Goal: Task Accomplishment & Management: Manage account settings

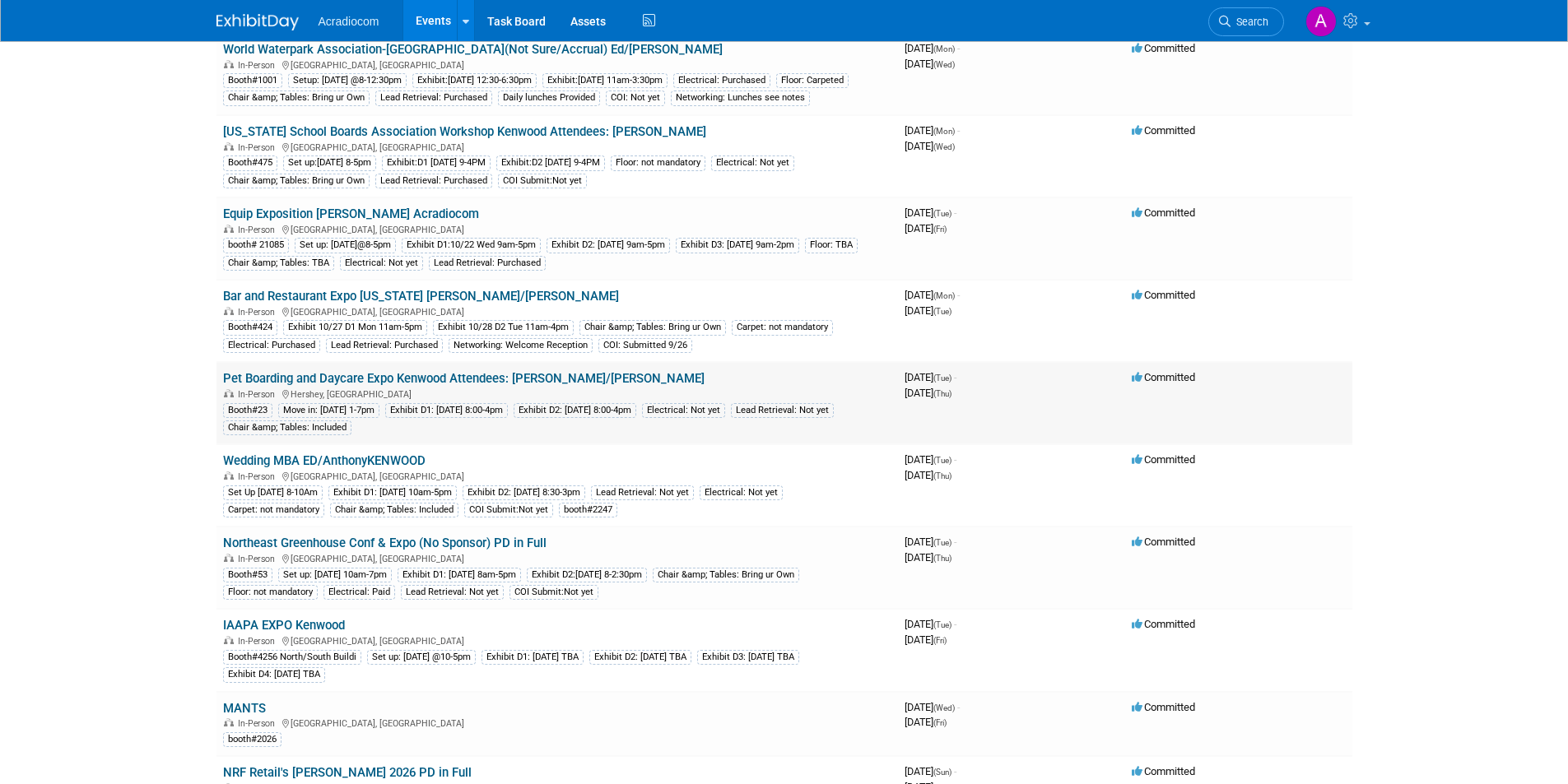
scroll to position [165, 0]
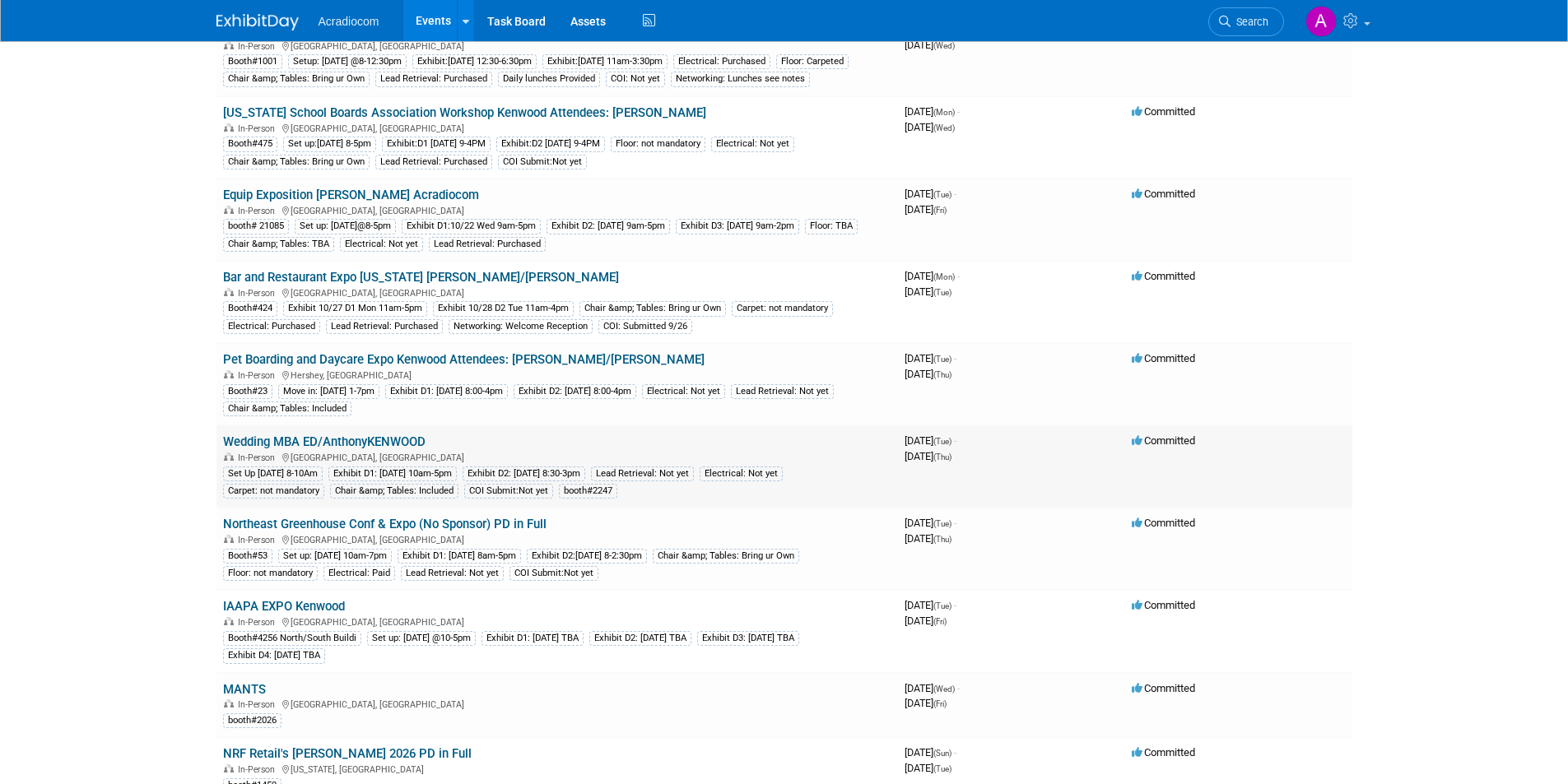
click at [406, 449] on link "Wedding MBA ED/AnthonyKENWOOD" at bounding box center [325, 442] width 203 height 15
click at [402, 449] on link "Wedding MBA ED/AnthonyKENWOOD" at bounding box center [325, 442] width 203 height 15
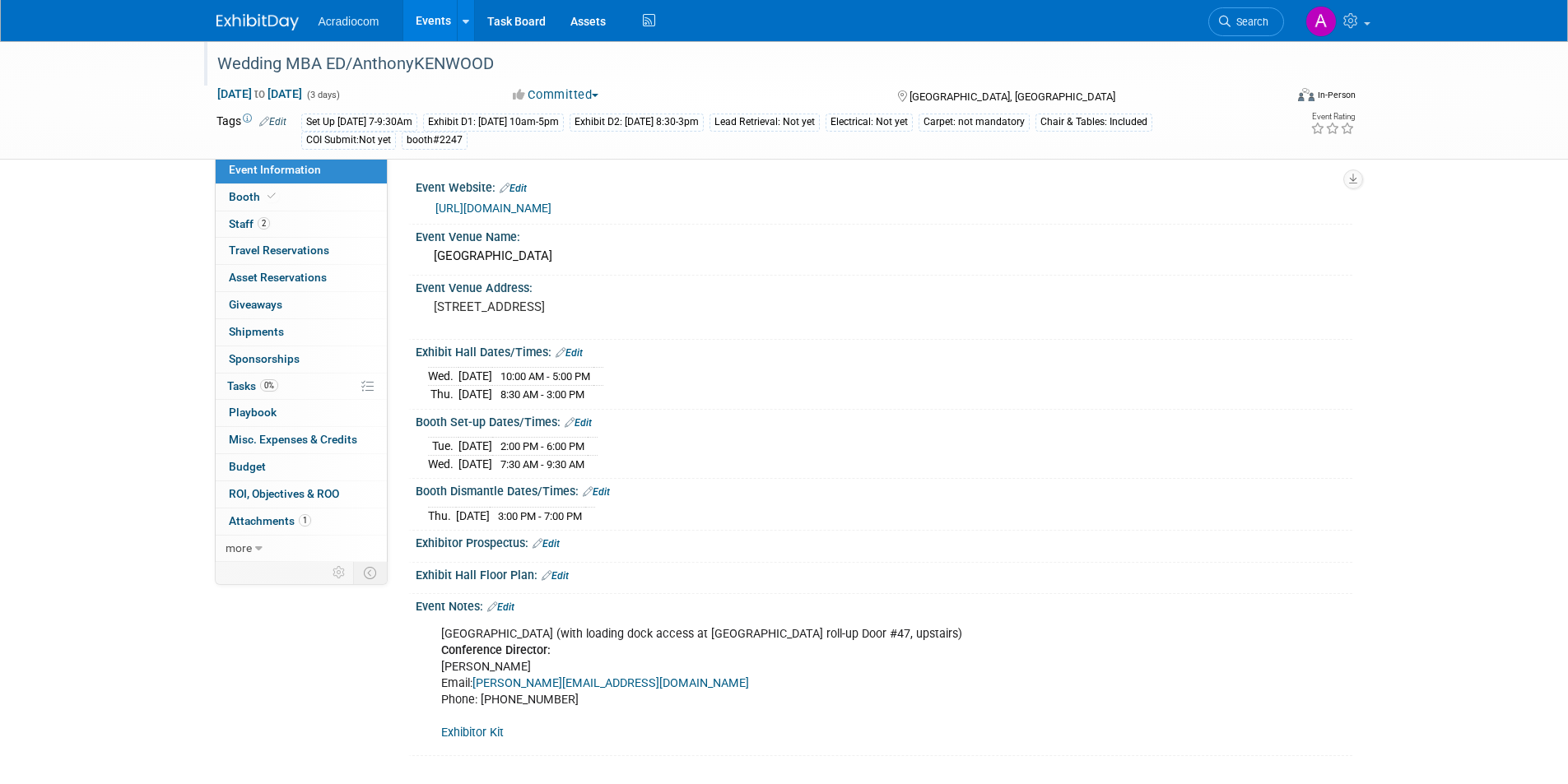
click at [393, 63] on div "Wedding MBA ED/AnthonyKENWOOD" at bounding box center [735, 64] width 1048 height 30
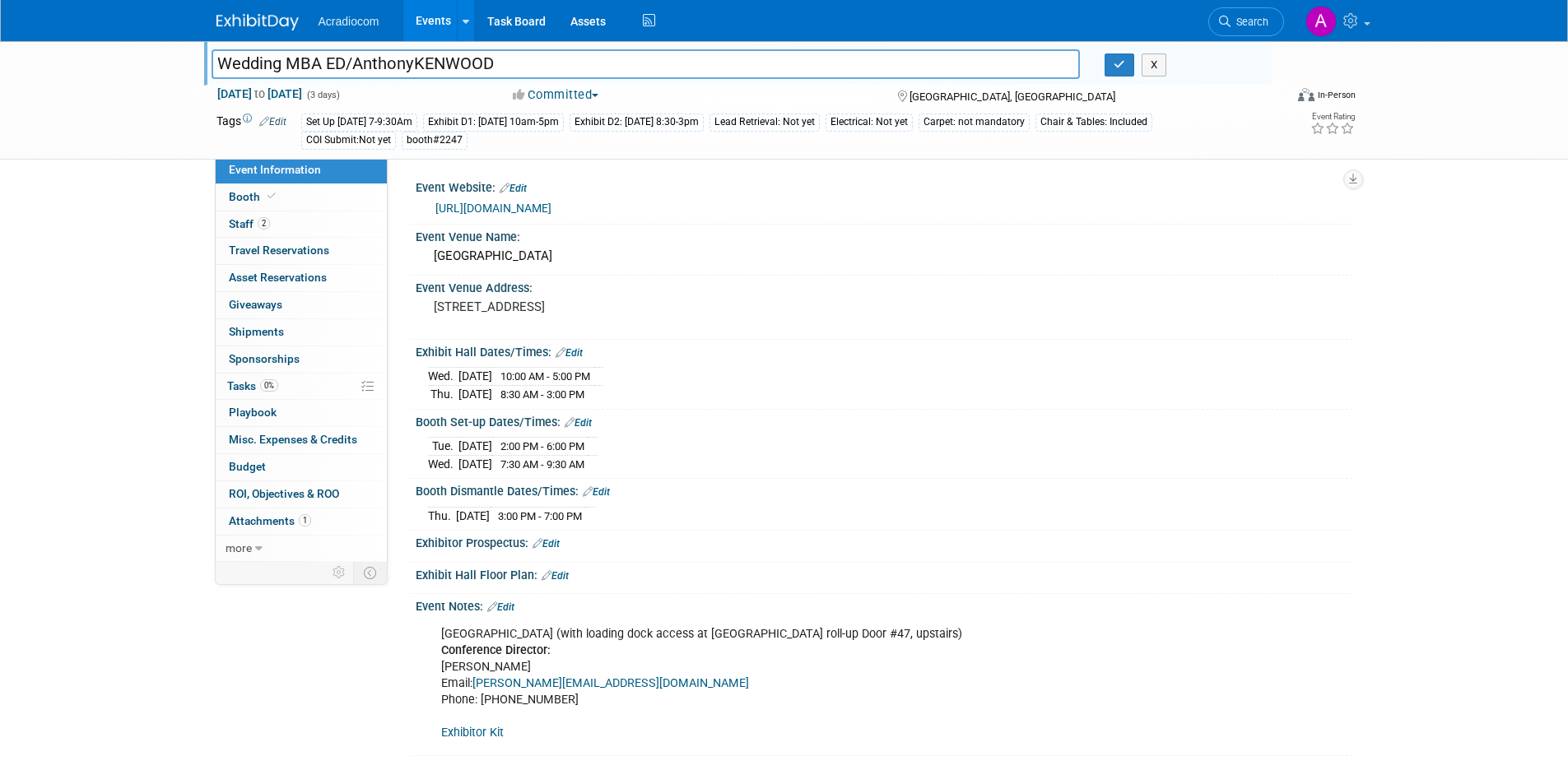
drag, startPoint x: 419, startPoint y: 64, endPoint x: 354, endPoint y: 66, distance: 65.0
click at [354, 66] on input "Wedding MBA ED/AnthonyKENWOOD" at bounding box center [645, 64] width 869 height 29
type input "Wedding MBA ED/Mike KENWOOD"
drag, startPoint x: 1130, startPoint y: 65, endPoint x: 1109, endPoint y: 66, distance: 21.0
click at [1130, 65] on button "button" at bounding box center [1119, 65] width 30 height 23
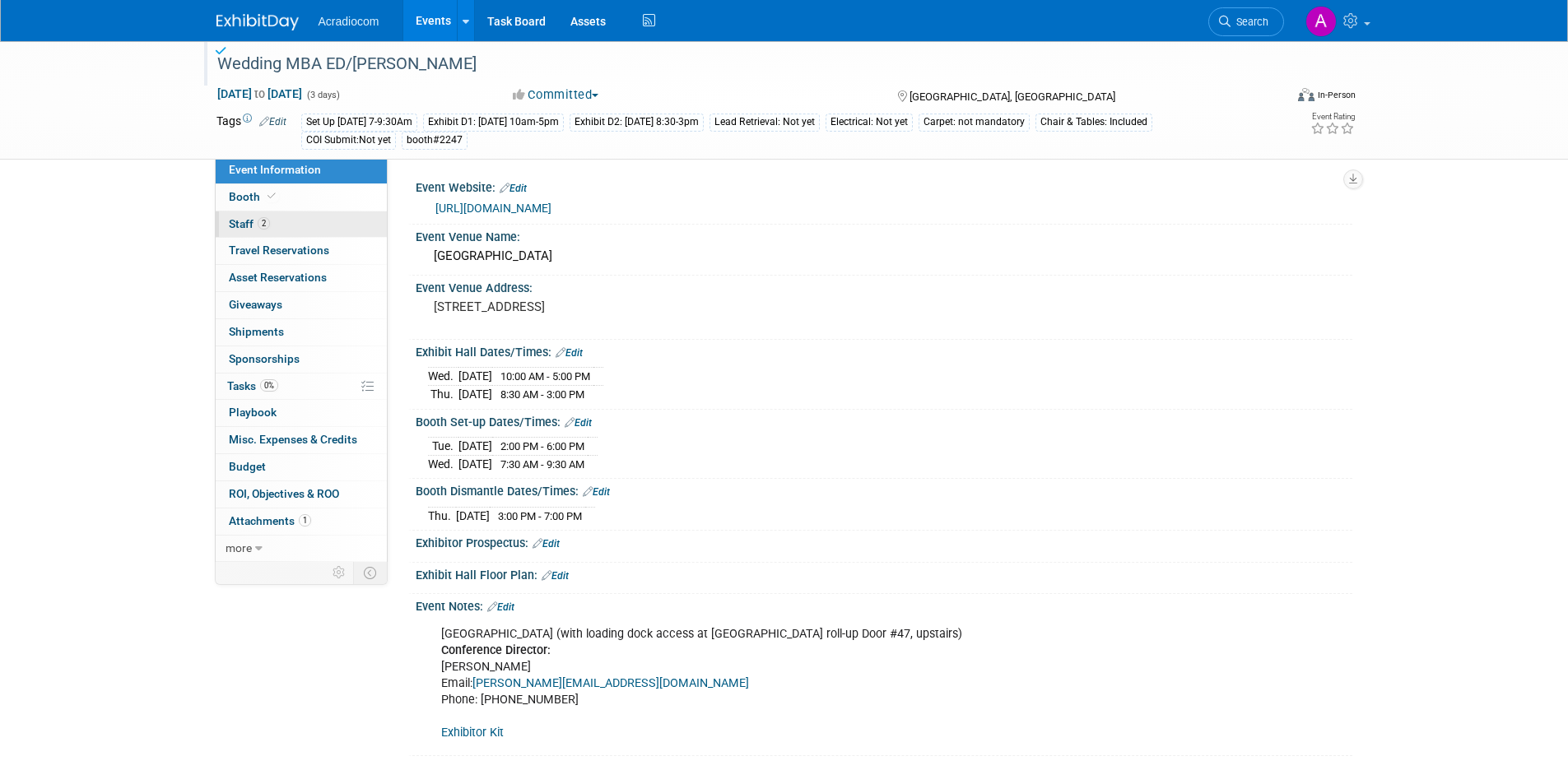
click at [291, 224] on link "2 Staff 2" at bounding box center [301, 224] width 171 height 26
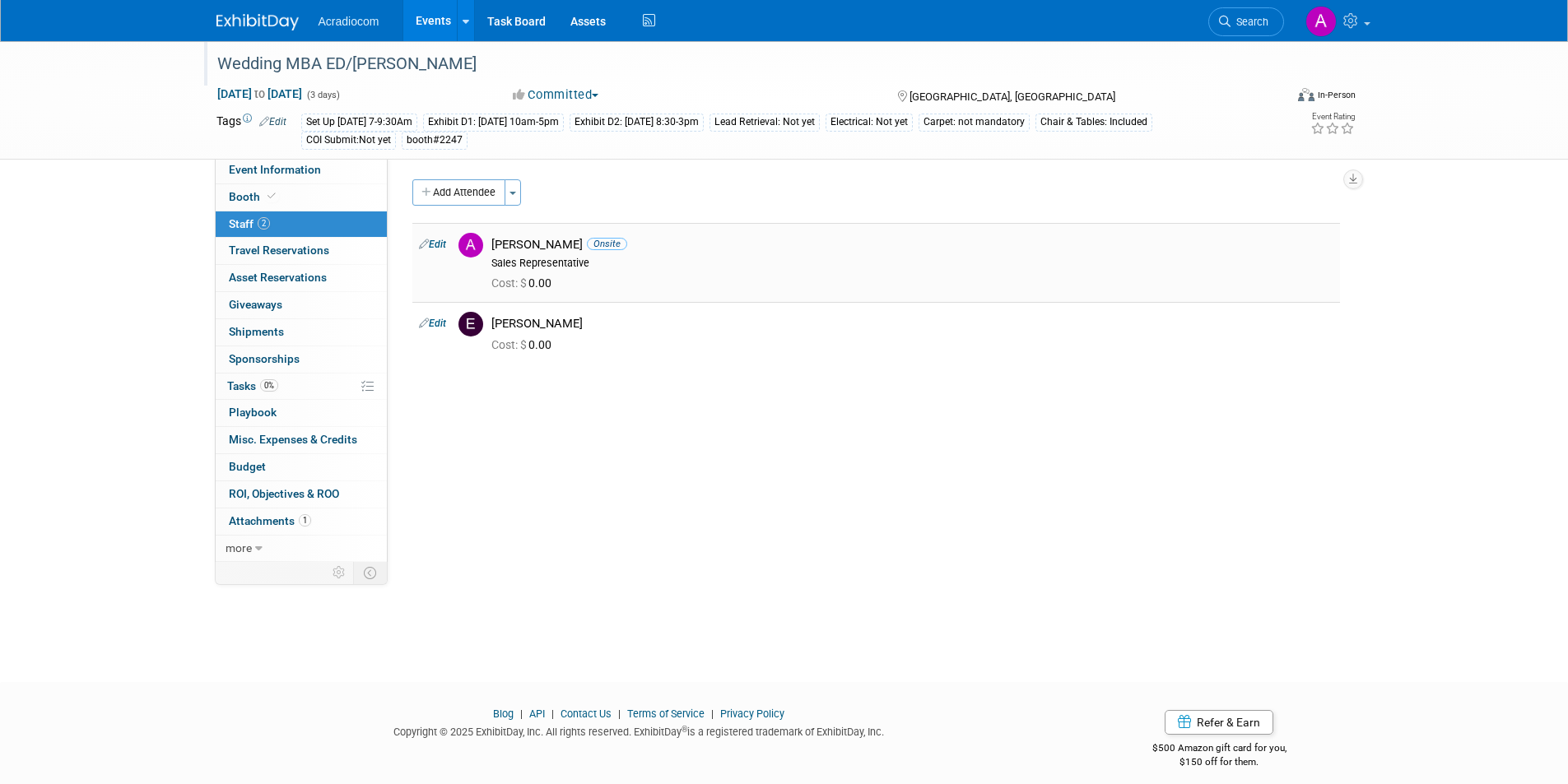
click at [433, 246] on link "Edit" at bounding box center [432, 244] width 27 height 12
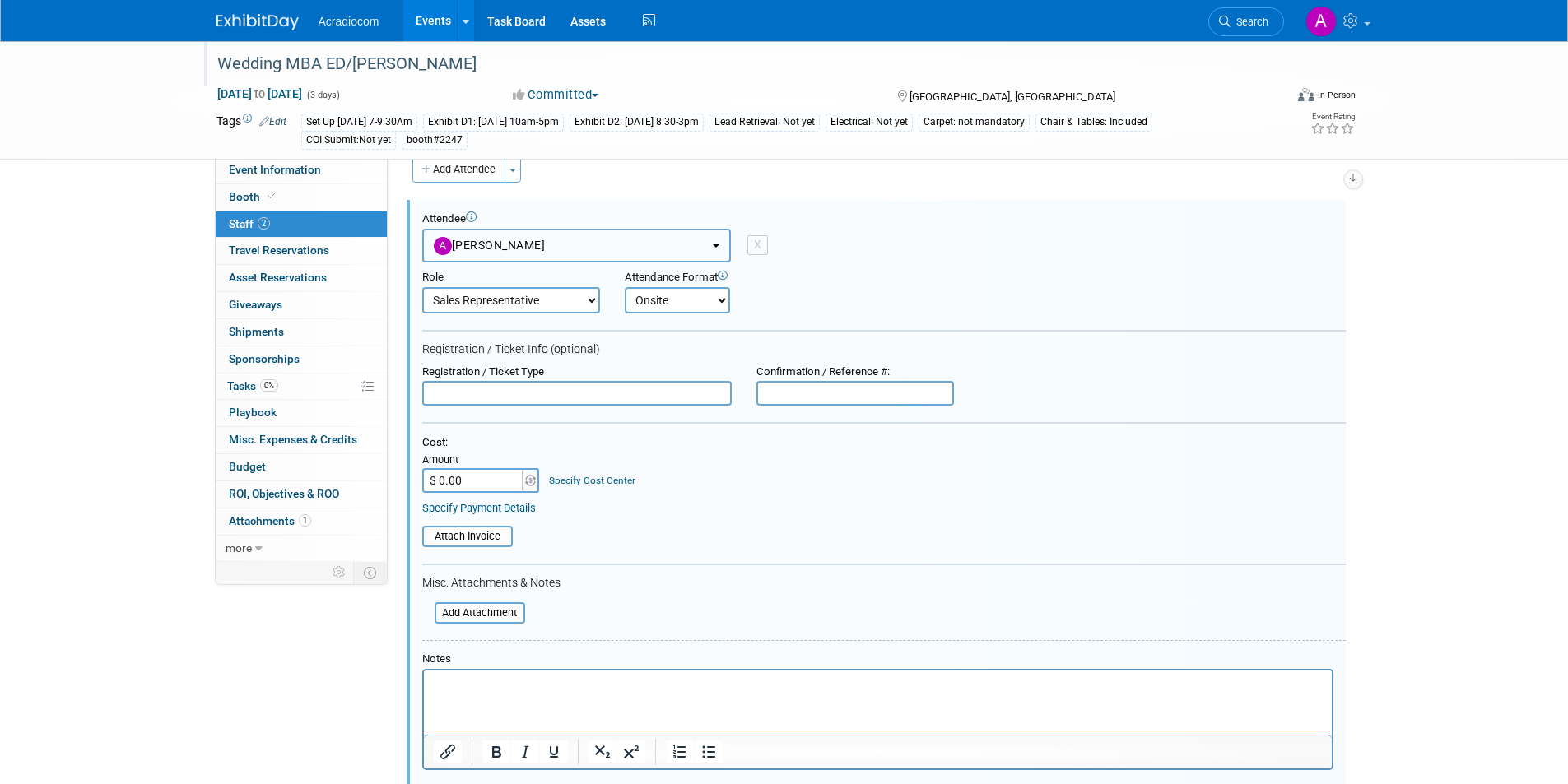
click at [712, 242] on button "Anthony Cataldo" at bounding box center [576, 246] width 308 height 34
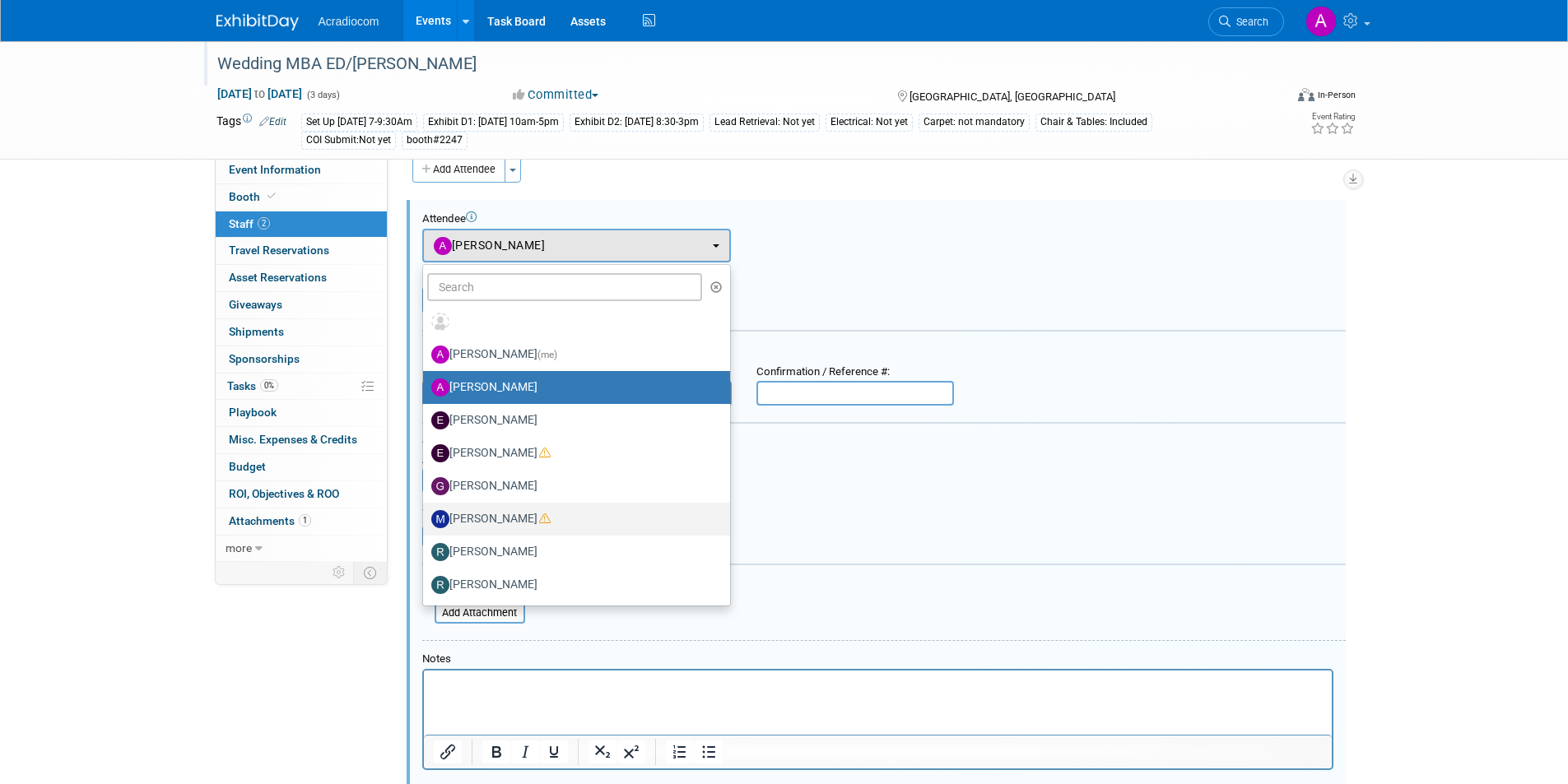
click at [530, 521] on label "Mike Pascuzzi" at bounding box center [572, 519] width 282 height 26
click at [426, 521] on input "Mike Pascuzzi" at bounding box center [420, 517] width 11 height 11
select select "5f2cbf7f-35e5-4fa4-8489-7bc72f42977b"
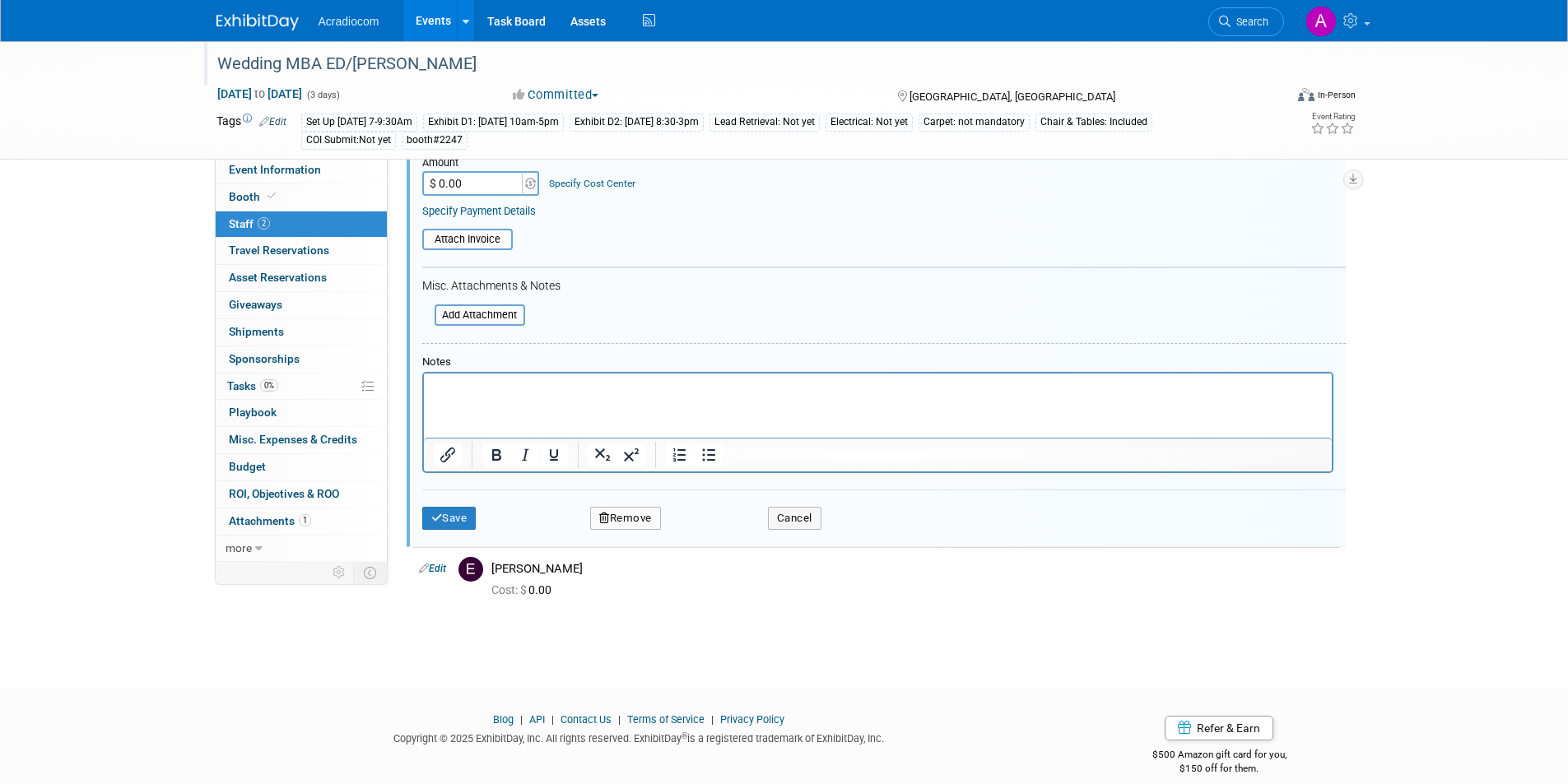
scroll to position [366, 0]
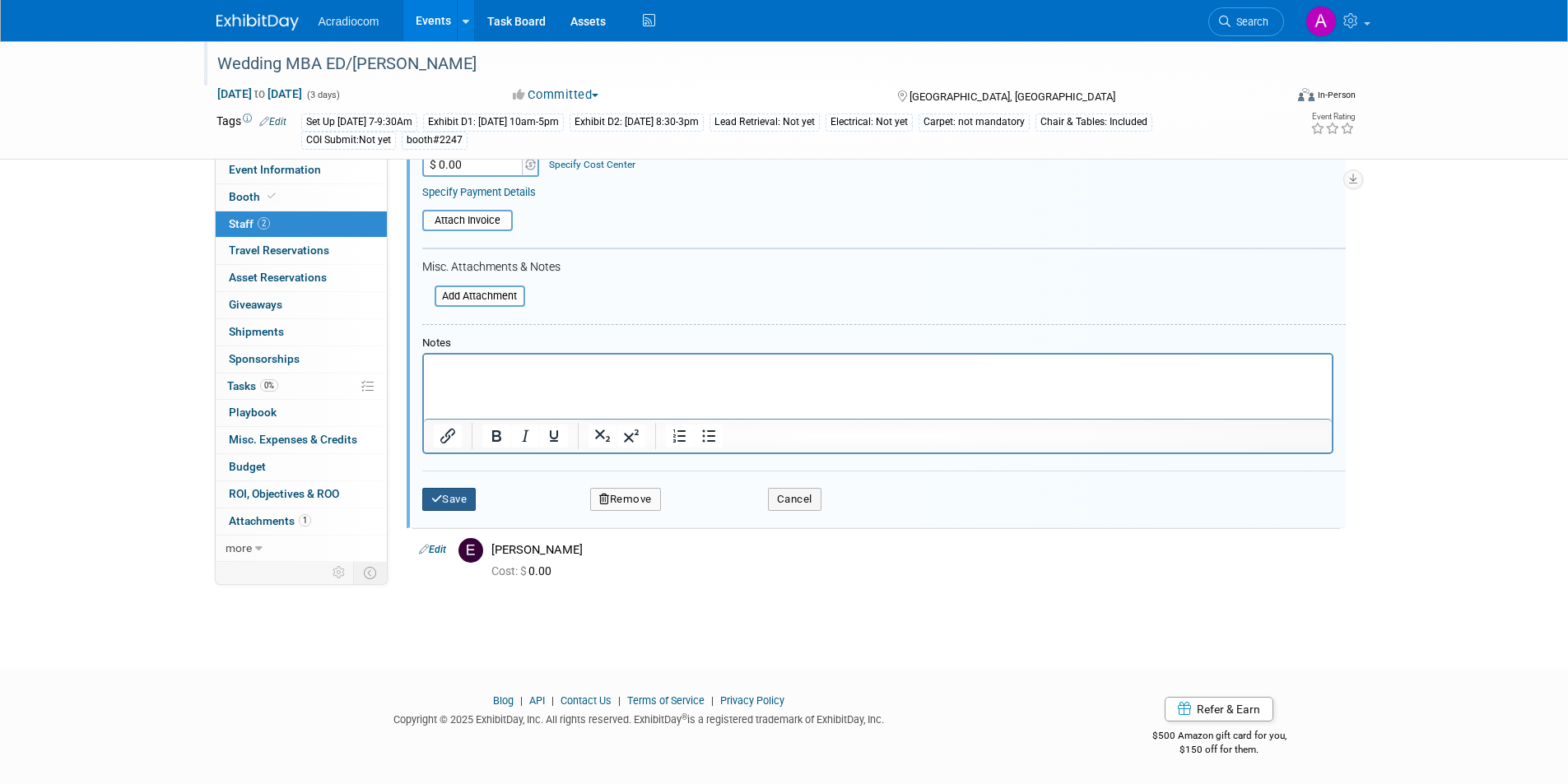
click at [453, 498] on button "Save" at bounding box center [449, 499] width 55 height 23
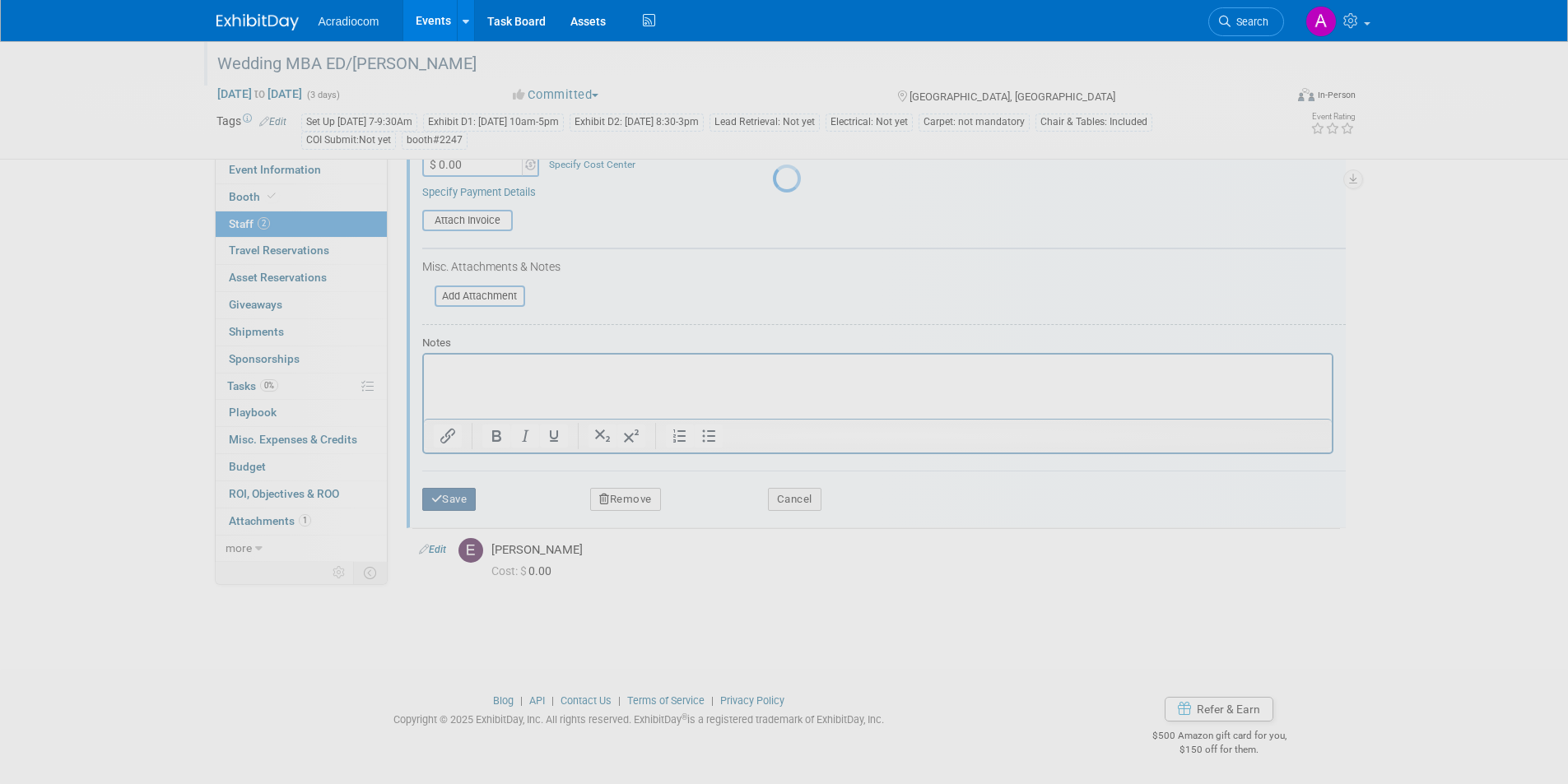
scroll to position [13, 0]
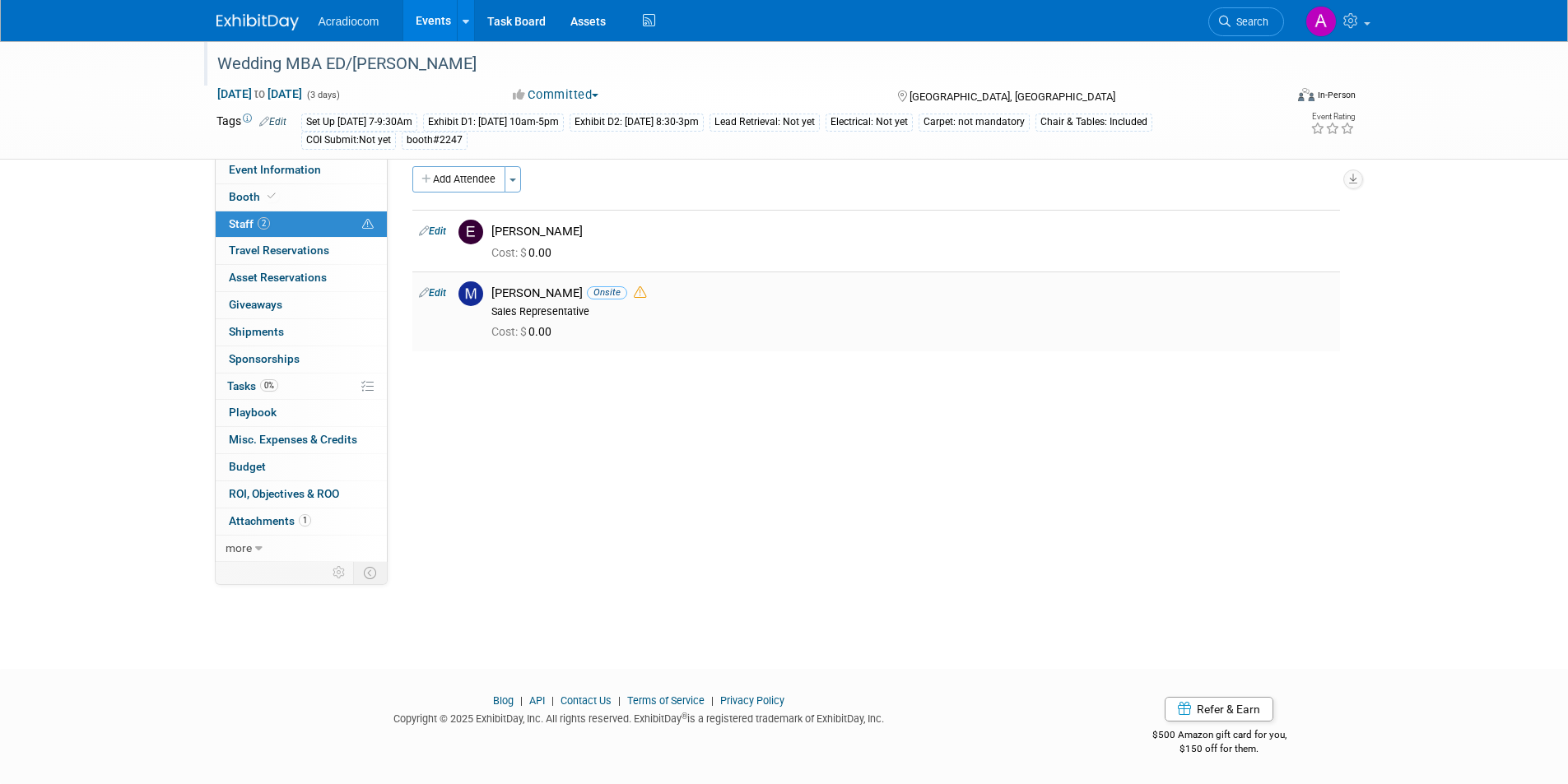
click at [634, 291] on icon at bounding box center [640, 292] width 13 height 13
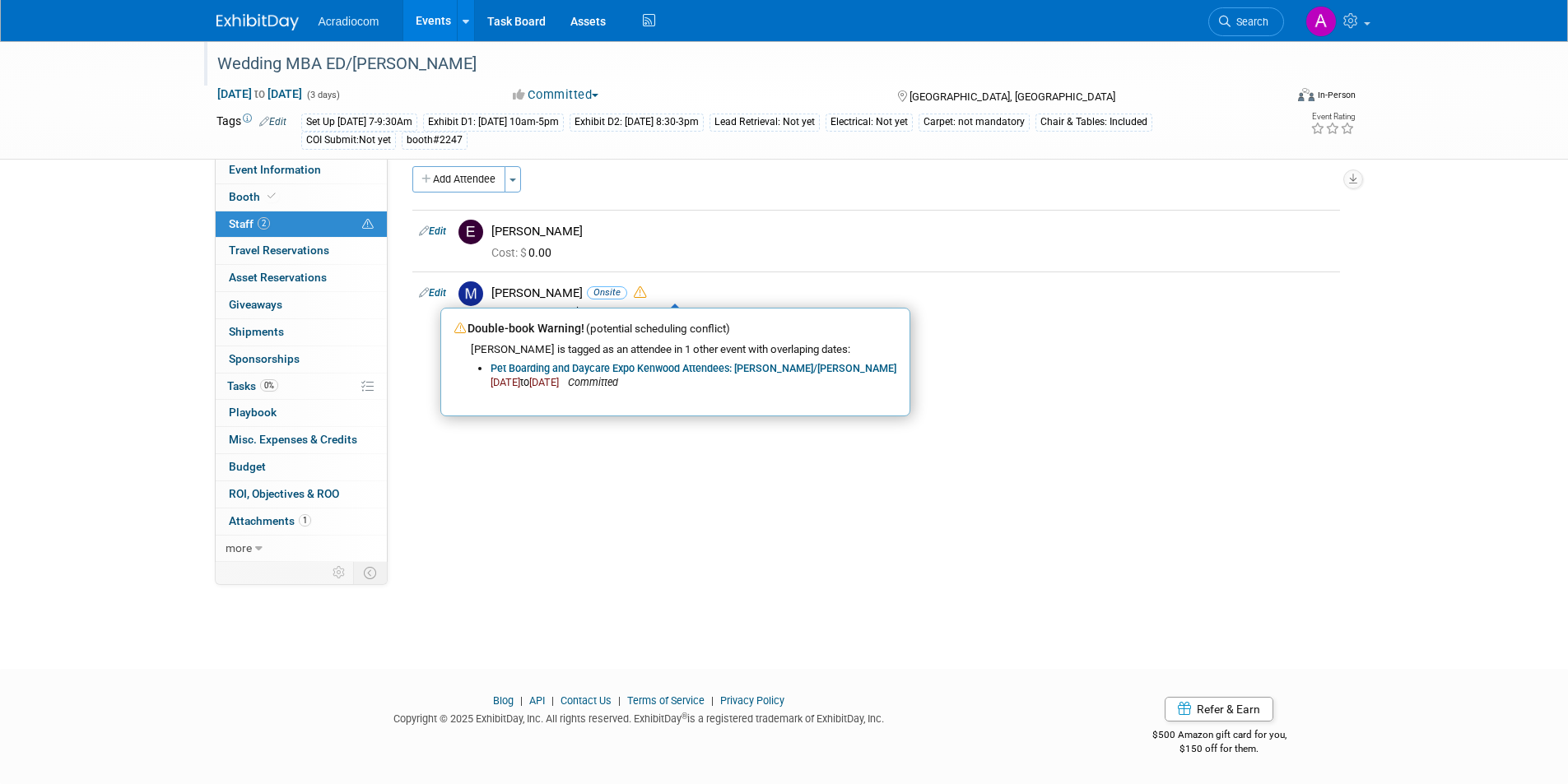
click at [554, 437] on div "Event Website: Edit https://www.weddingmba.com Event Venue Name: Las Vegas Conv…" at bounding box center [870, 347] width 965 height 405
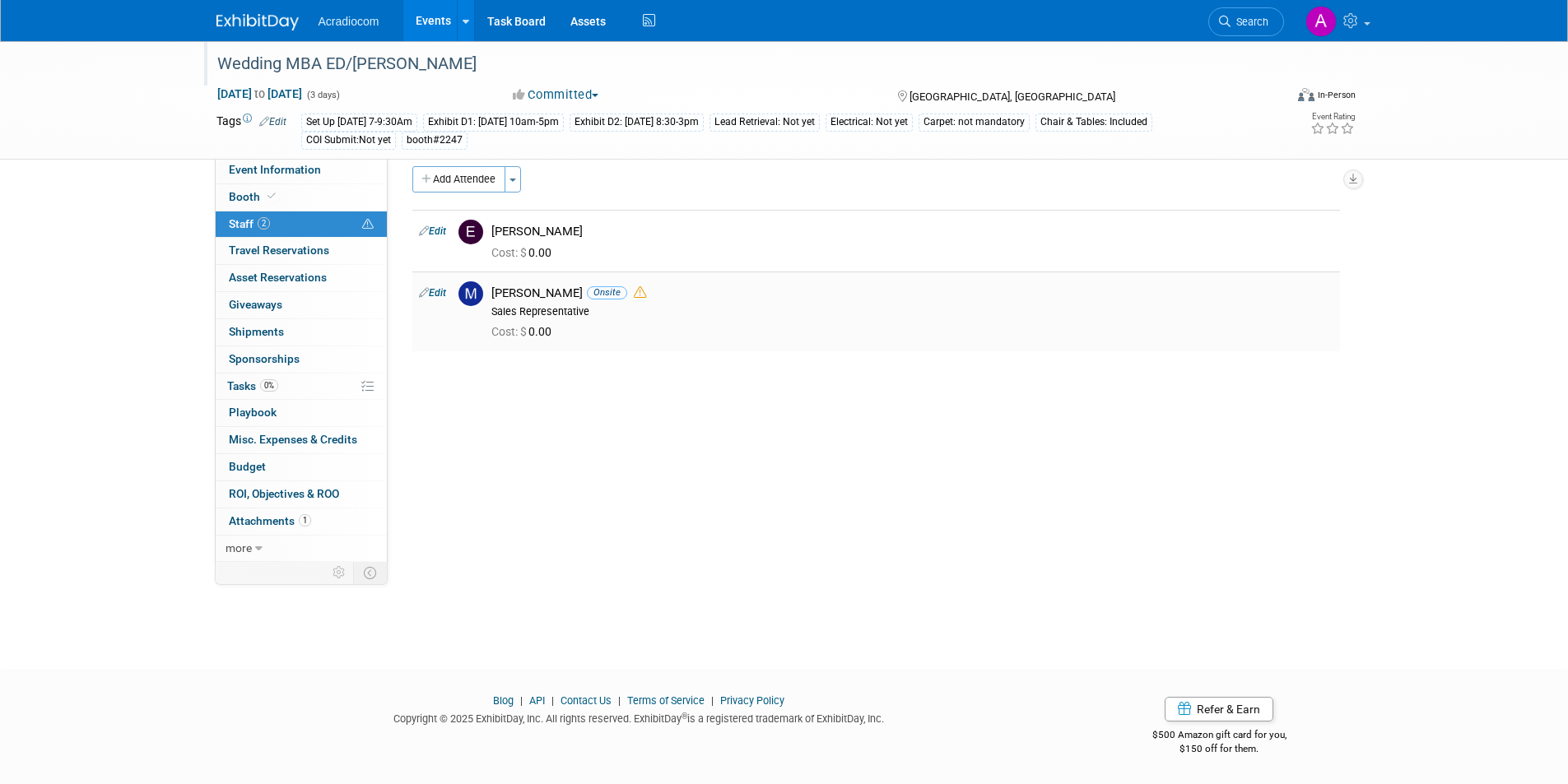
click at [634, 293] on icon at bounding box center [640, 292] width 13 height 13
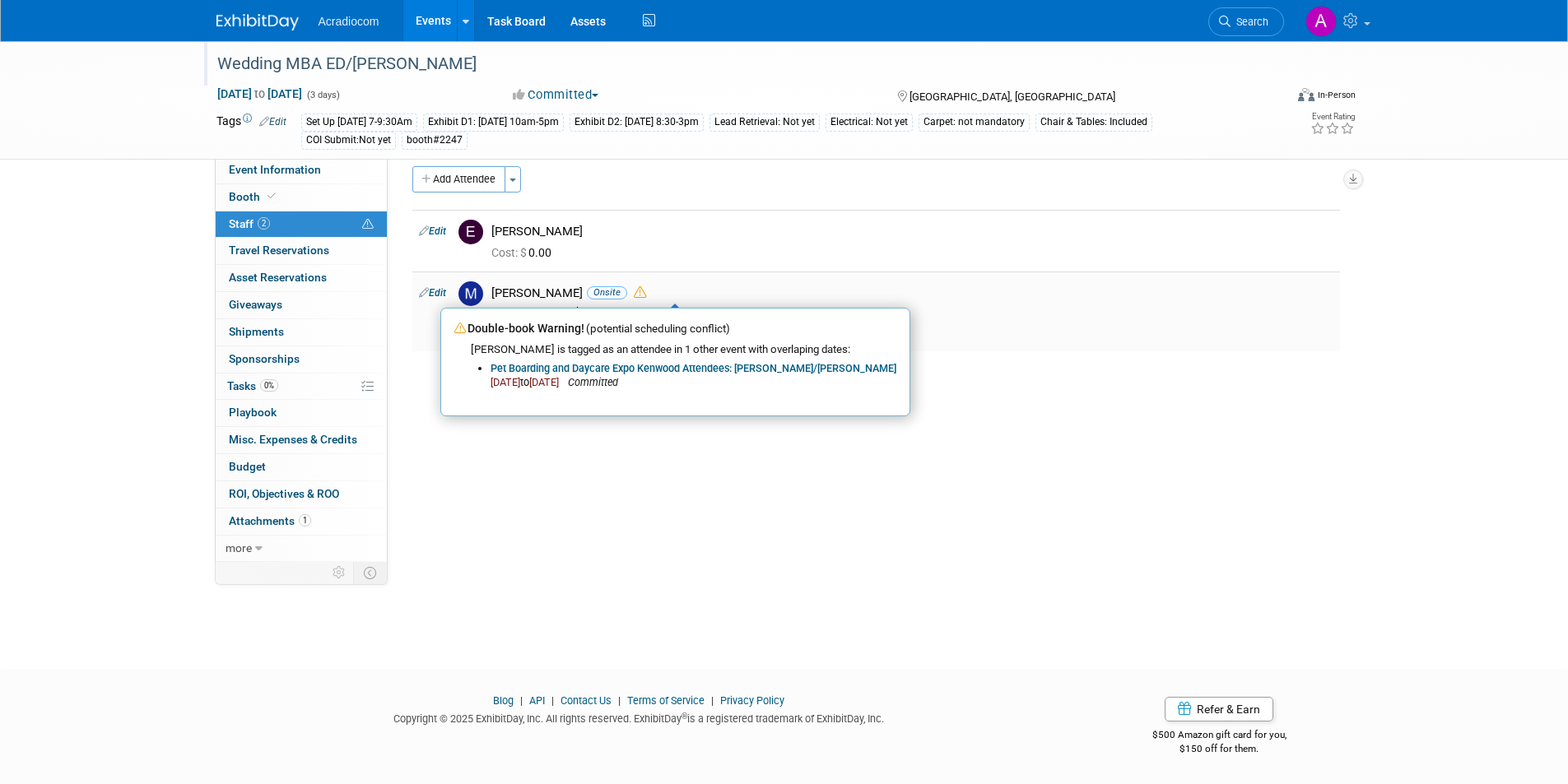
click at [666, 365] on link "Pet Boarding and Daycare Expo Kenwood Attendees: [PERSON_NAME]/[PERSON_NAME]" at bounding box center [693, 368] width 406 height 13
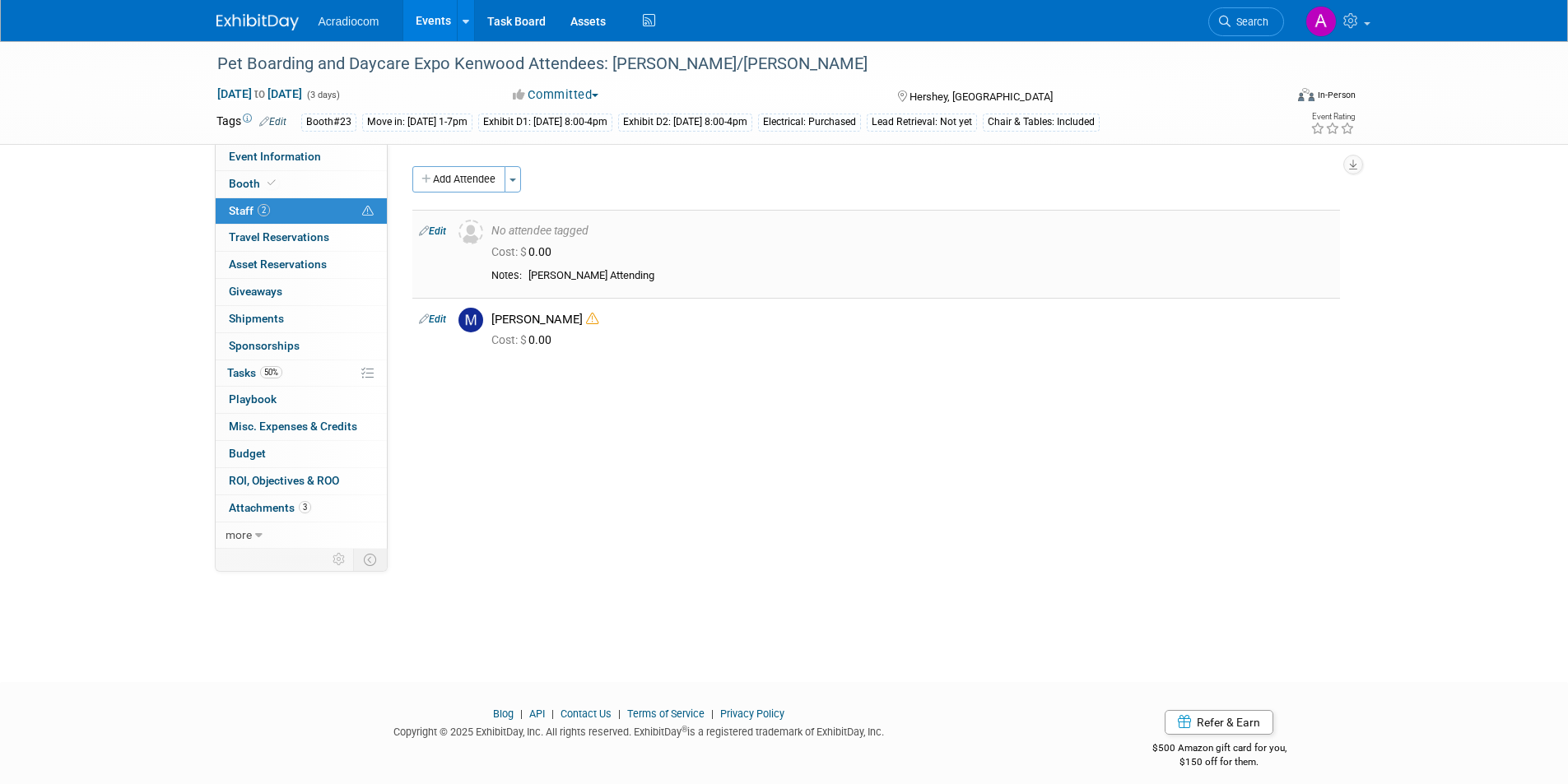
click at [419, 228] on icon at bounding box center [423, 230] width 10 height 17
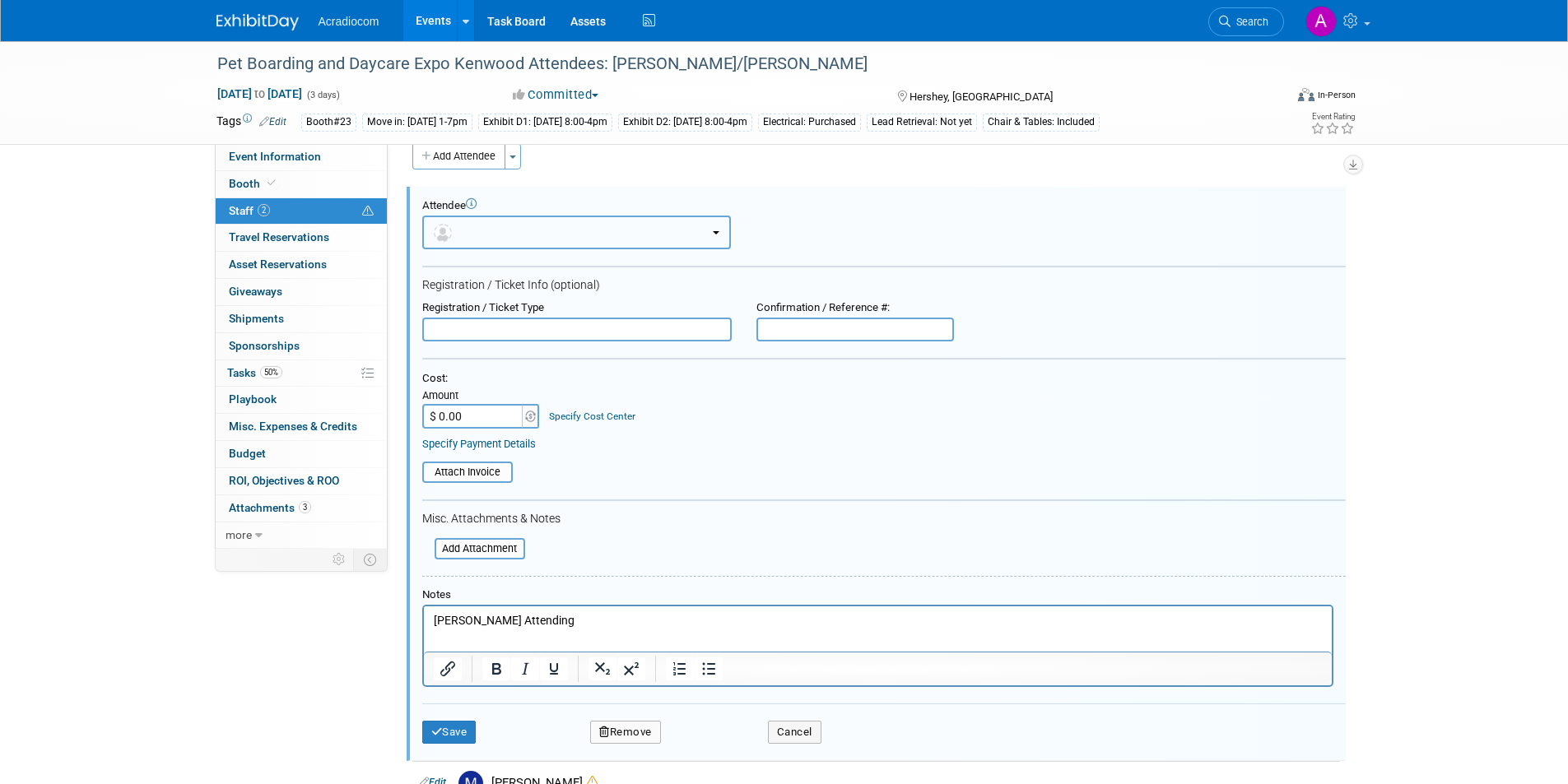
click at [527, 232] on button "button" at bounding box center [576, 233] width 308 height 34
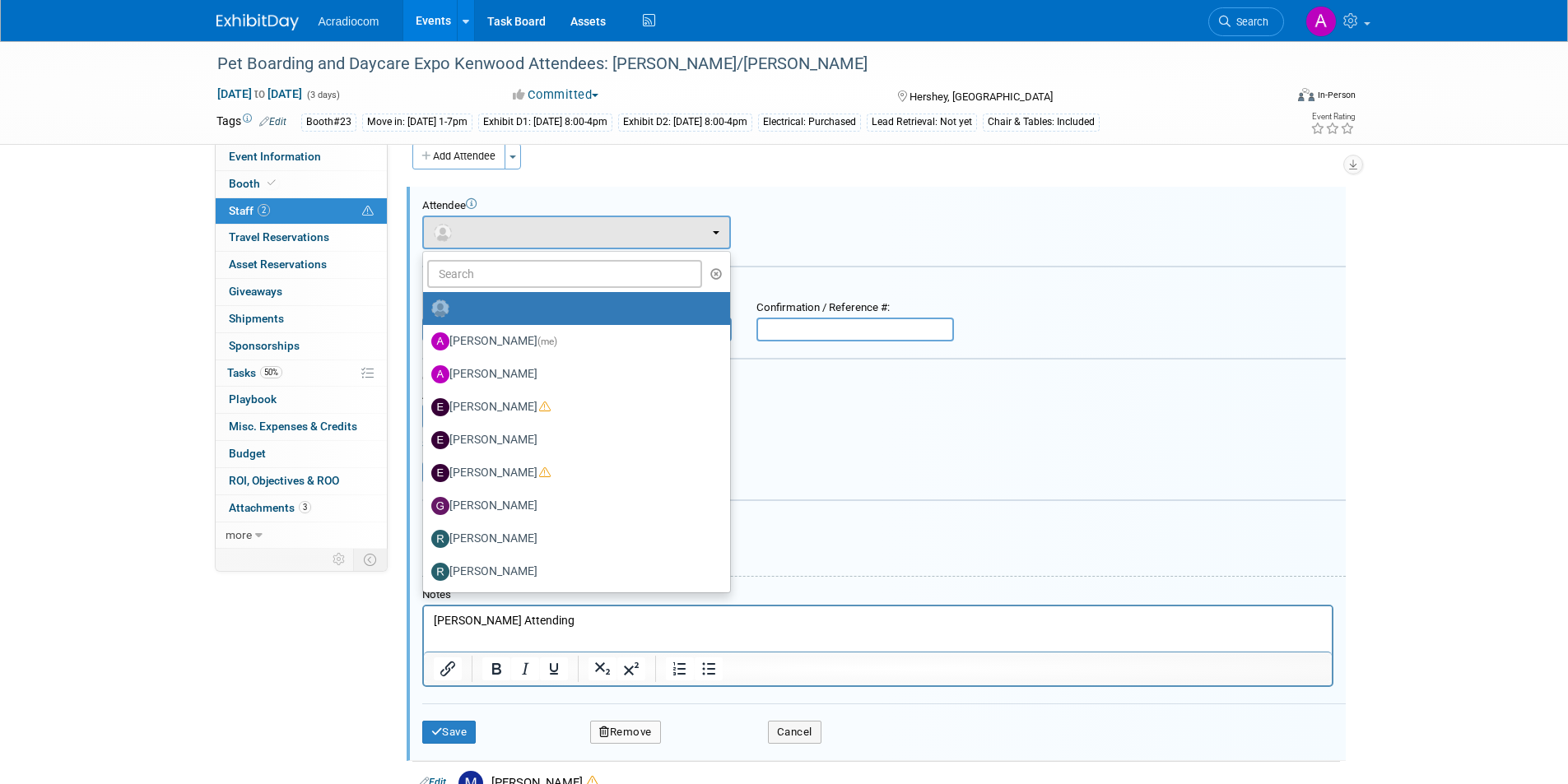
click at [1185, 271] on form "Attendee <img src="https://www.exhibitday.com/Images/Unassigned-User-Icon.png" …" at bounding box center [884, 477] width 923 height 556
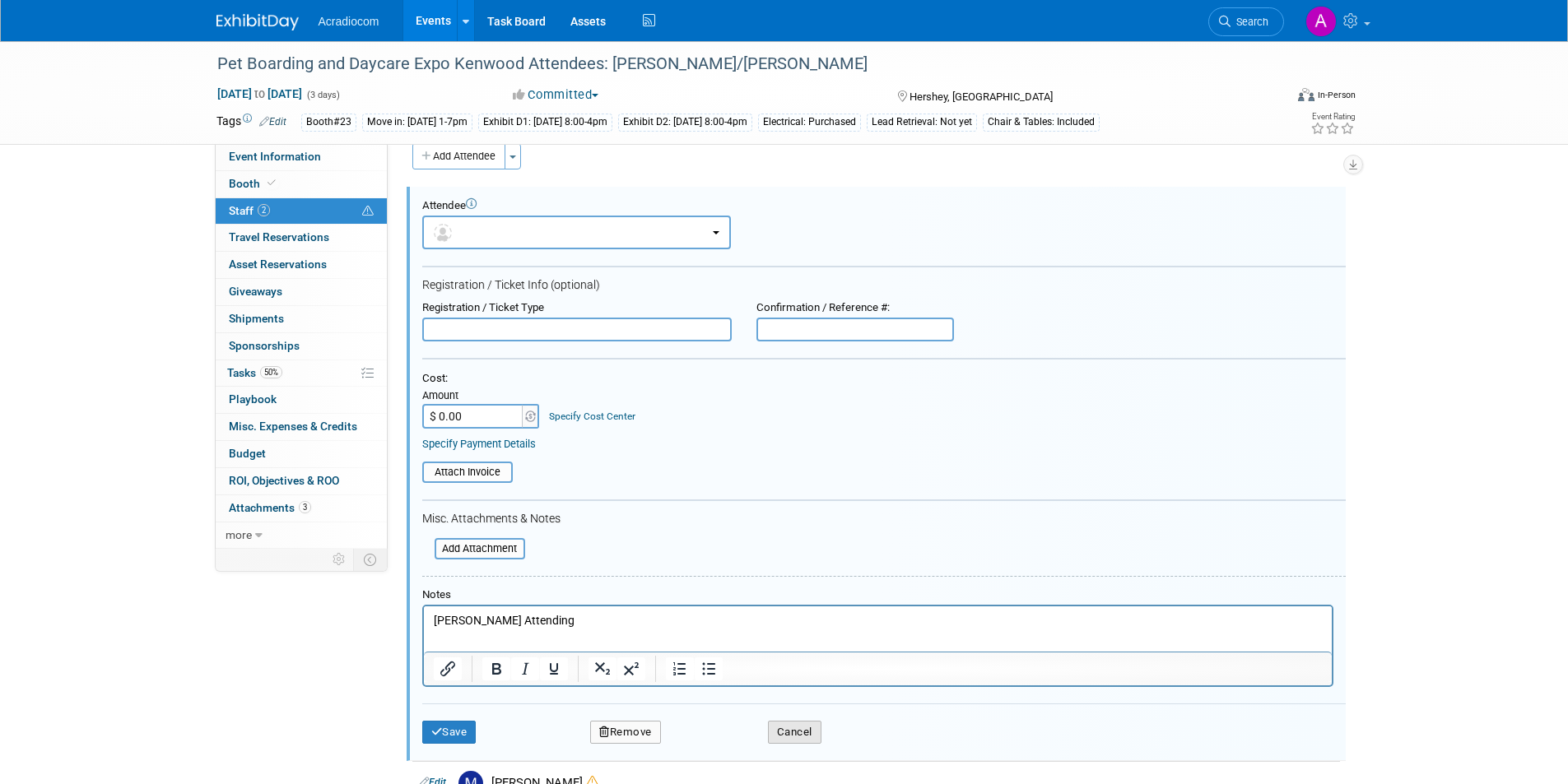
click at [805, 728] on button "Cancel" at bounding box center [795, 732] width 54 height 23
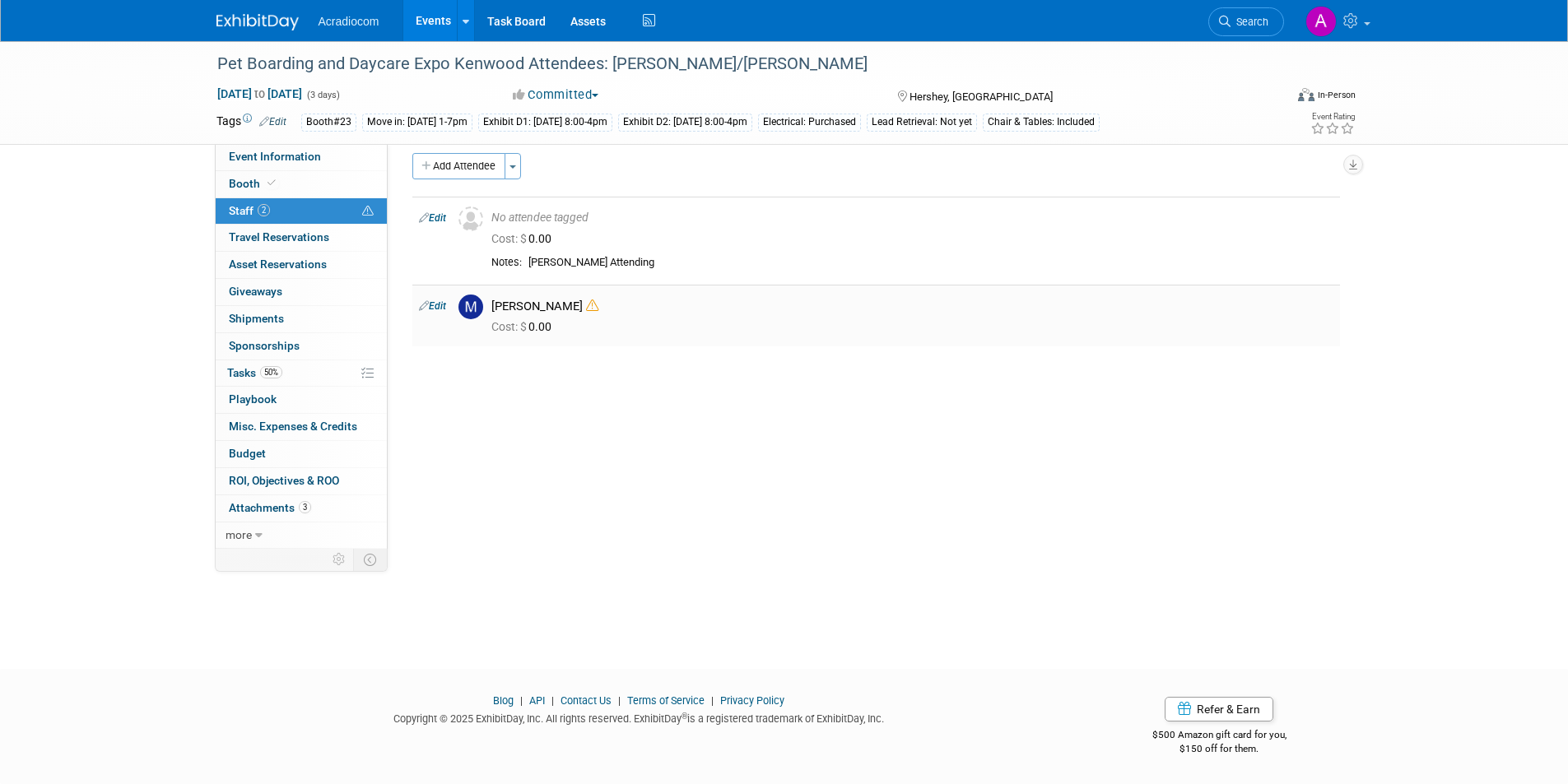
click at [586, 307] on icon at bounding box center [593, 306] width 13 height 13
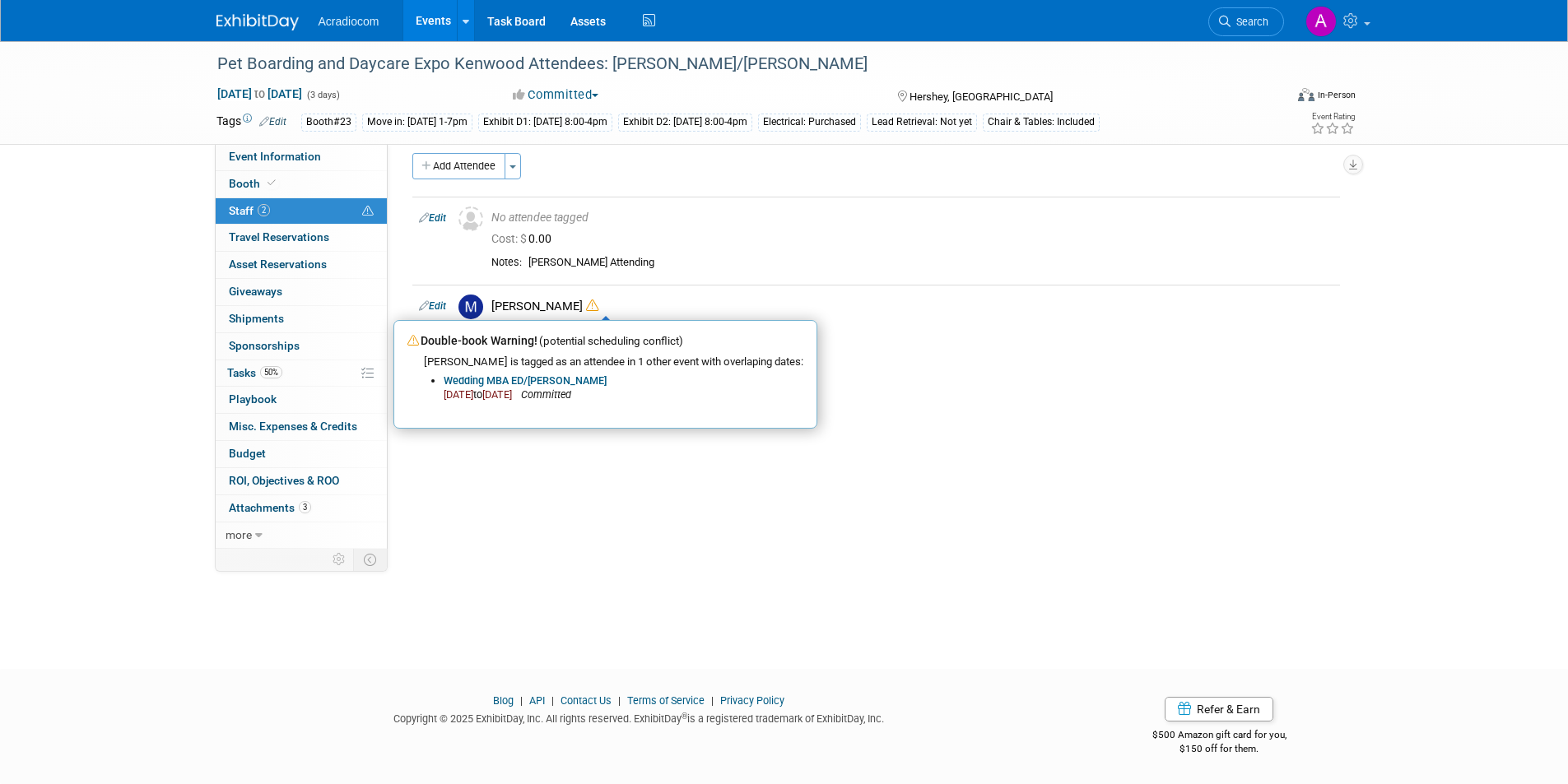
click at [1179, 477] on div "Event Website: Edit https://www.barkleighshows.com/pbd-expo/ Event Venue Name: …" at bounding box center [870, 333] width 965 height 405
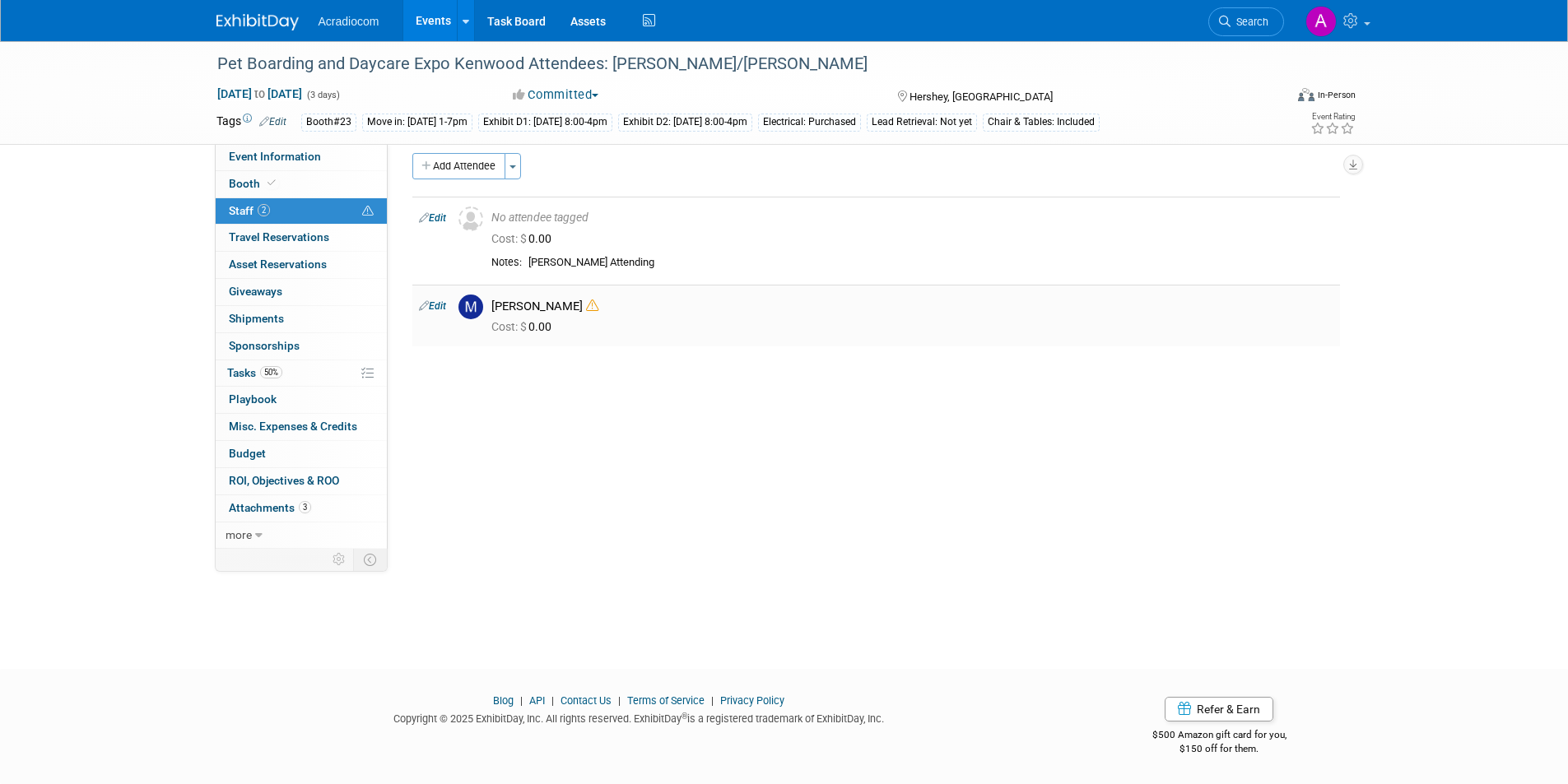
click at [438, 310] on link "Edit" at bounding box center [432, 306] width 27 height 12
select select "5f2cbf7f-35e5-4fa4-8489-7bc72f42977b"
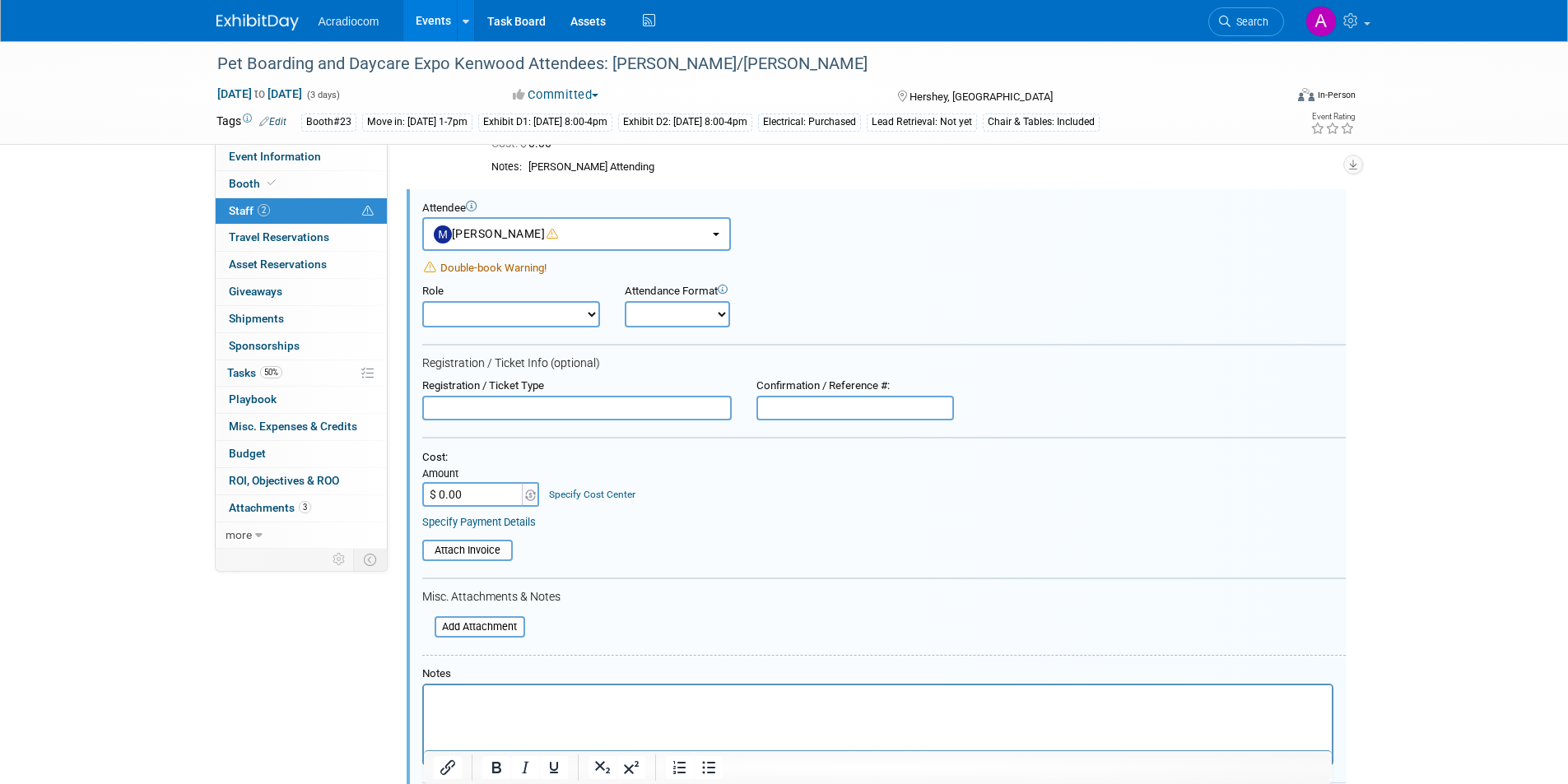
scroll to position [111, 0]
click at [1484, 329] on div "Pet Boarding and Daycare Expo Kenwood Attendees: Dennis/Edwin Nov 11, 2025 to N…" at bounding box center [784, 408] width 1568 height 956
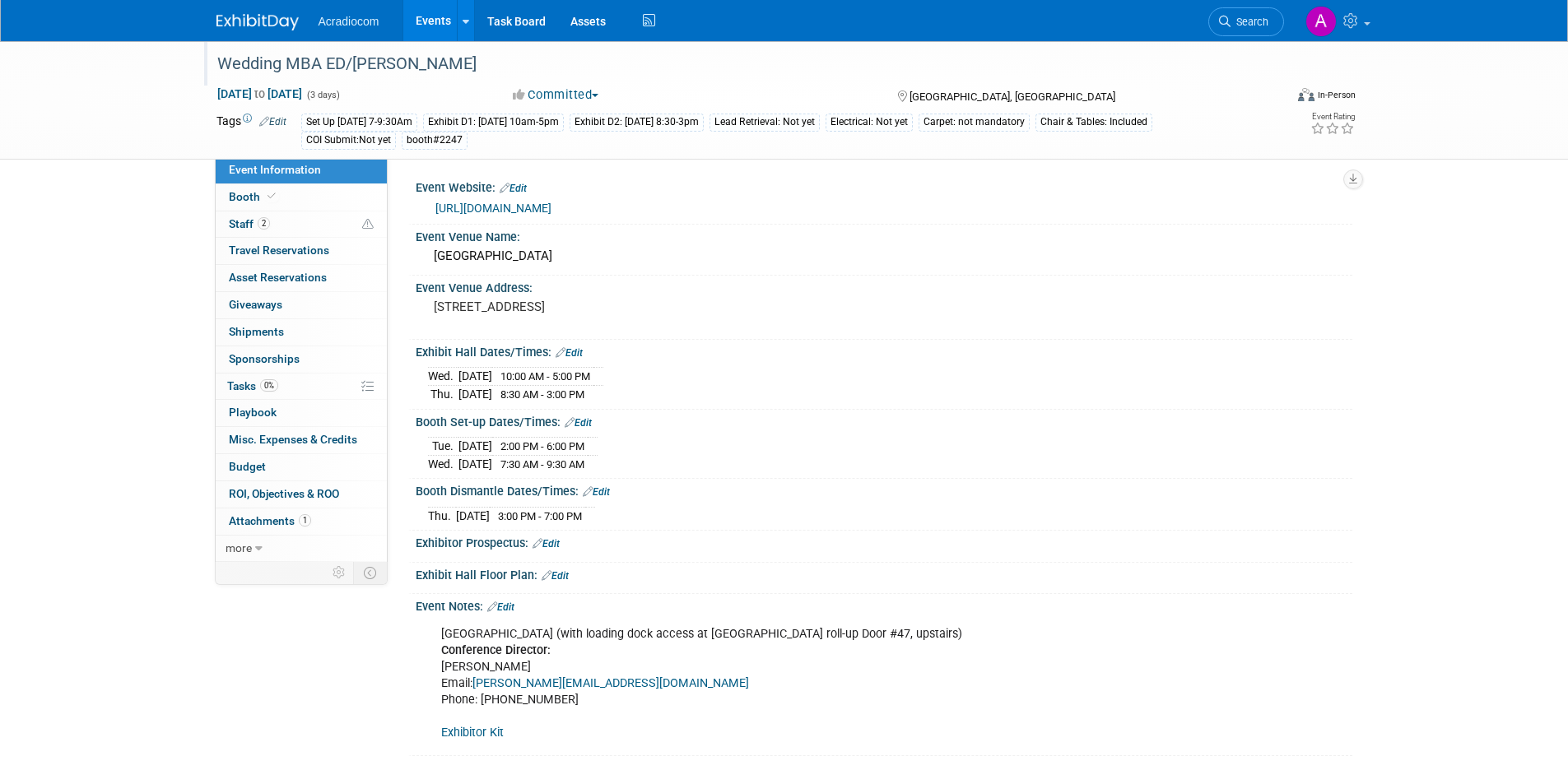
click at [386, 59] on div "Wedding MBA ED/Mike KENWOOD" at bounding box center [735, 64] width 1048 height 30
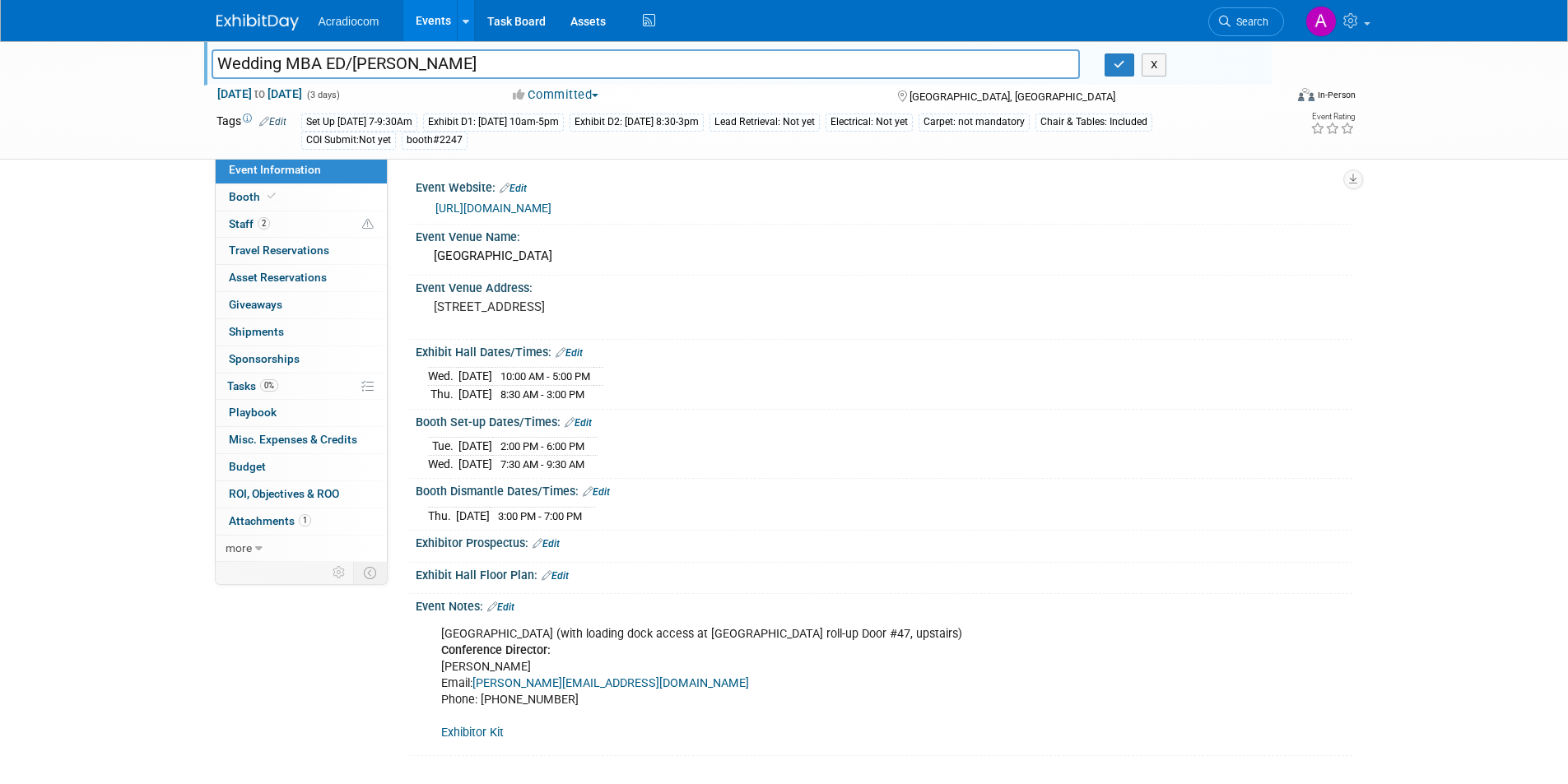
drag, startPoint x: 378, startPoint y: 56, endPoint x: 362, endPoint y: 56, distance: 16.0
click at [362, 56] on input "Wedding MBA ED/Mike KENWOOD" at bounding box center [645, 64] width 869 height 29
click at [366, 58] on input "Wedding MBA ED/Mike KENWOOD" at bounding box center [645, 64] width 869 height 29
type input "Wedding MBA ED/Anthony KENWOOD"
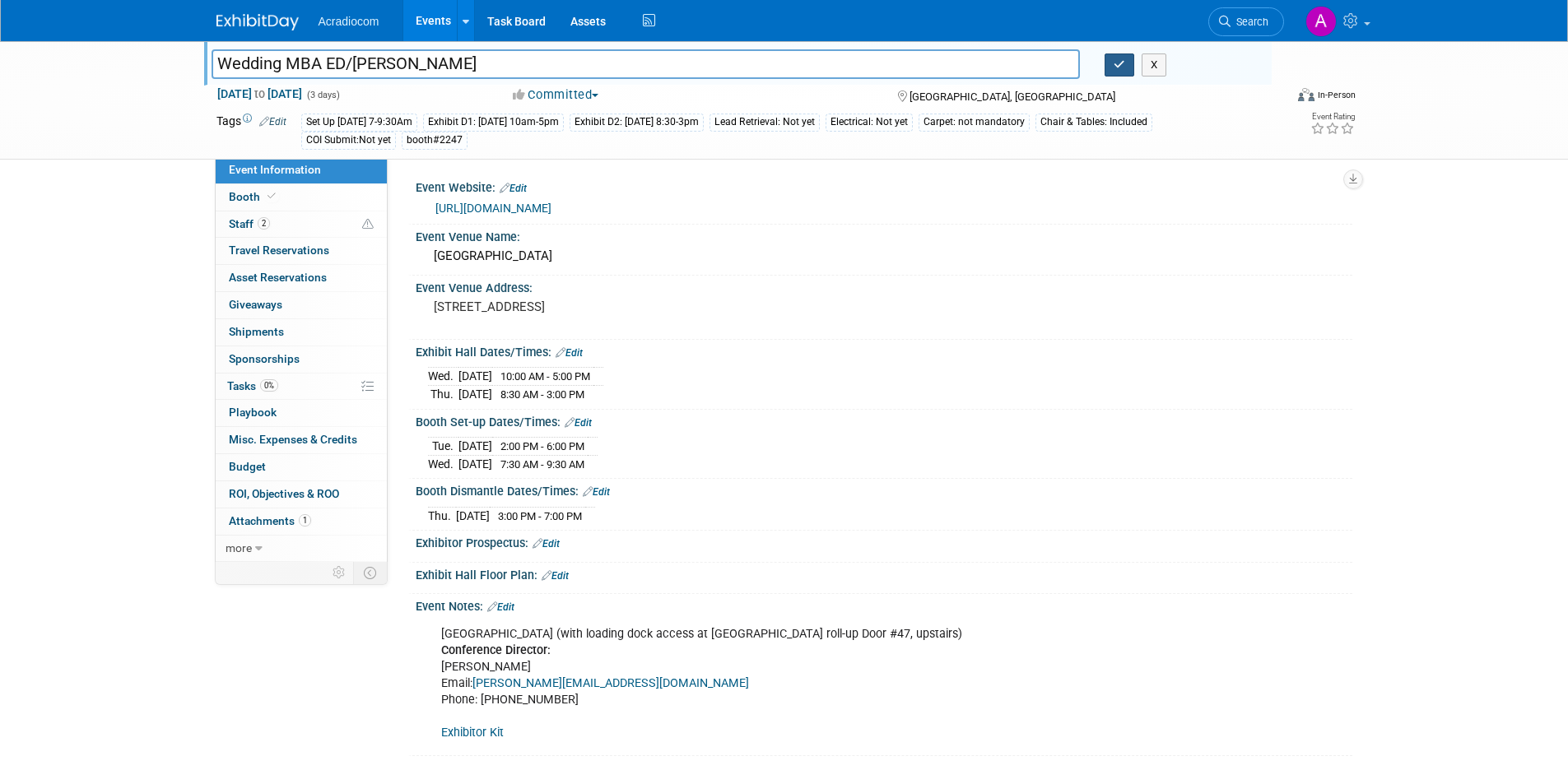
click at [1109, 71] on button "button" at bounding box center [1119, 65] width 30 height 23
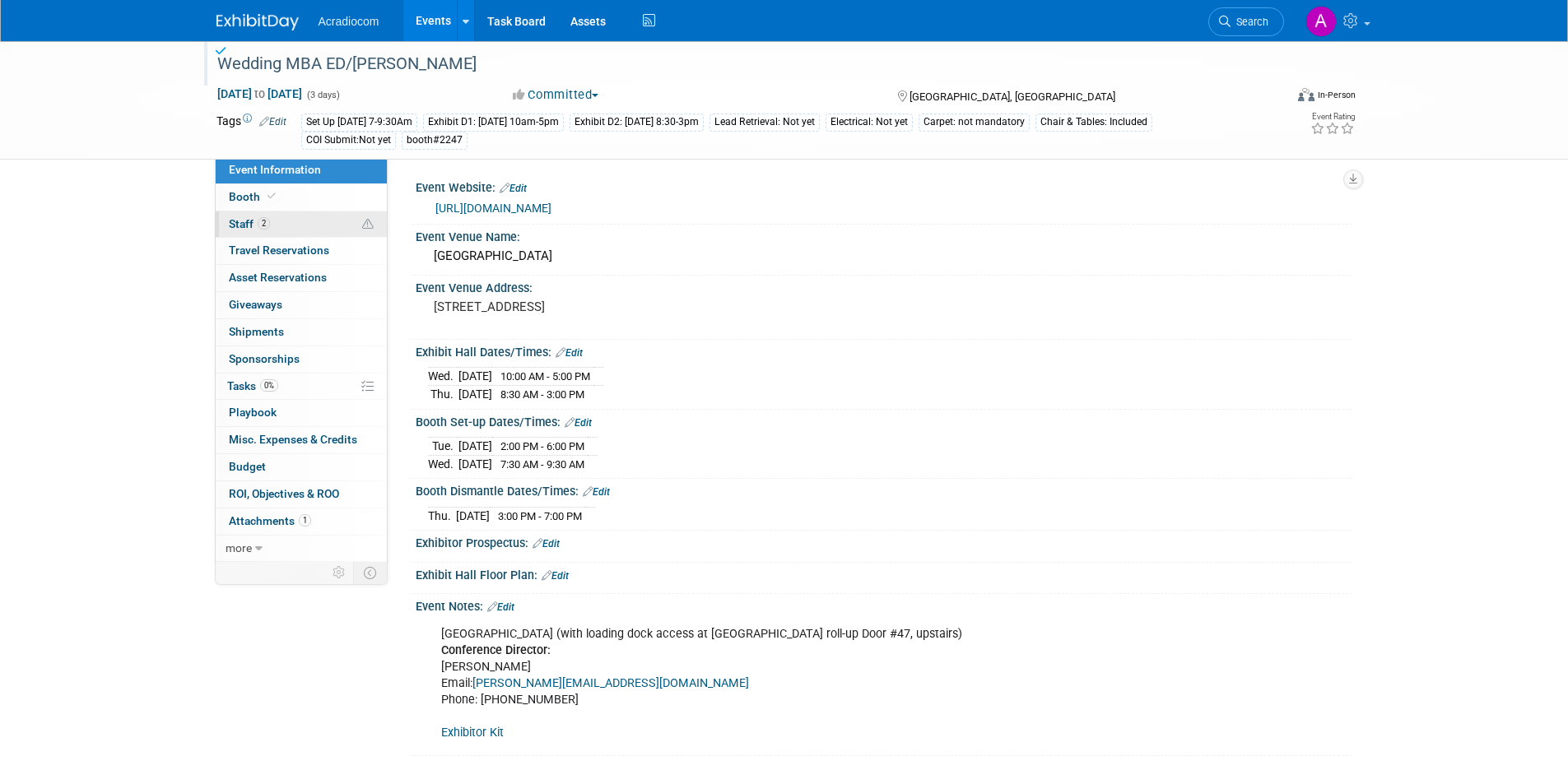
click at [311, 229] on link "2 Staff 2" at bounding box center [301, 224] width 171 height 26
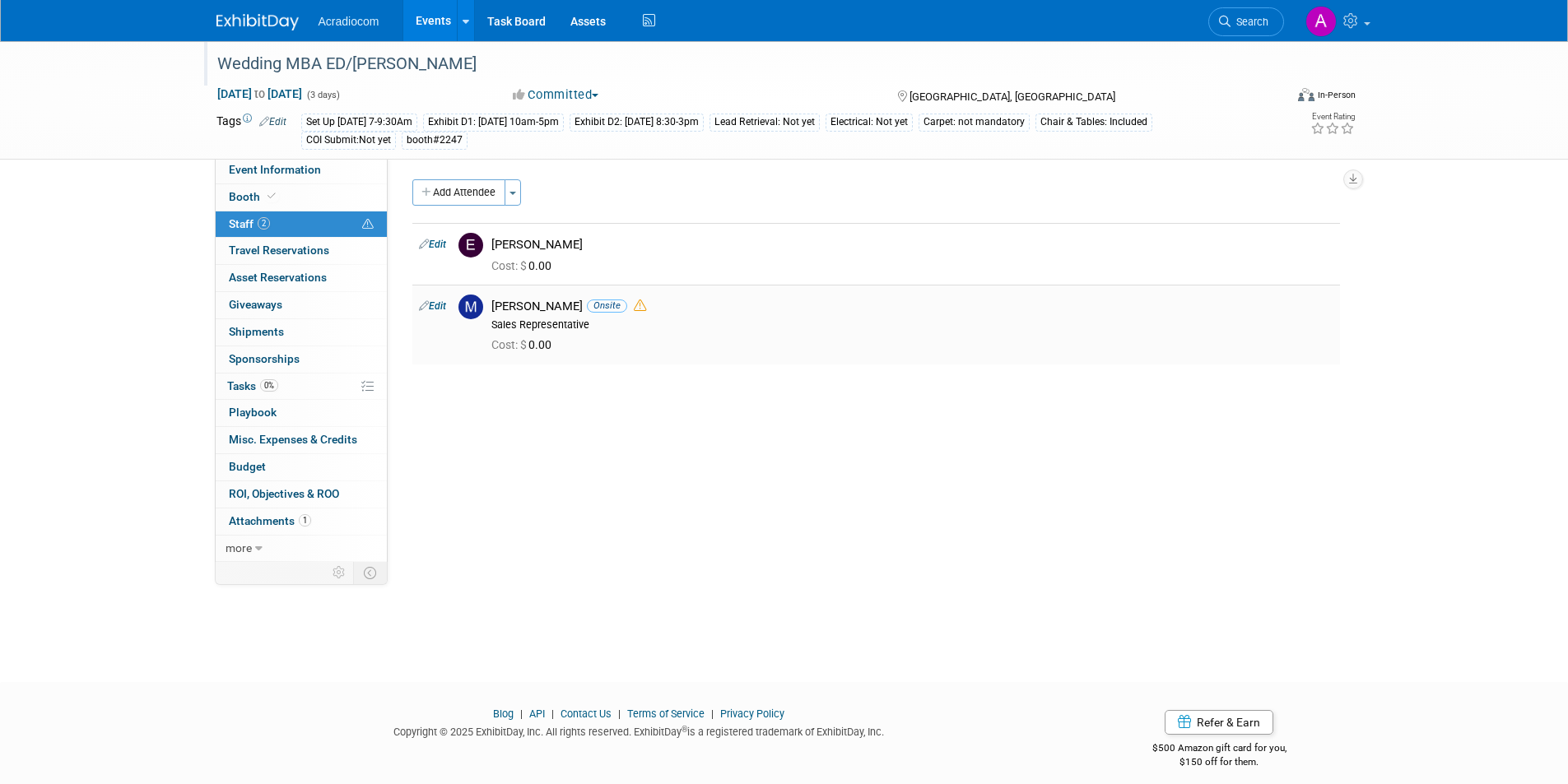
click at [424, 306] on icon at bounding box center [423, 305] width 10 height 17
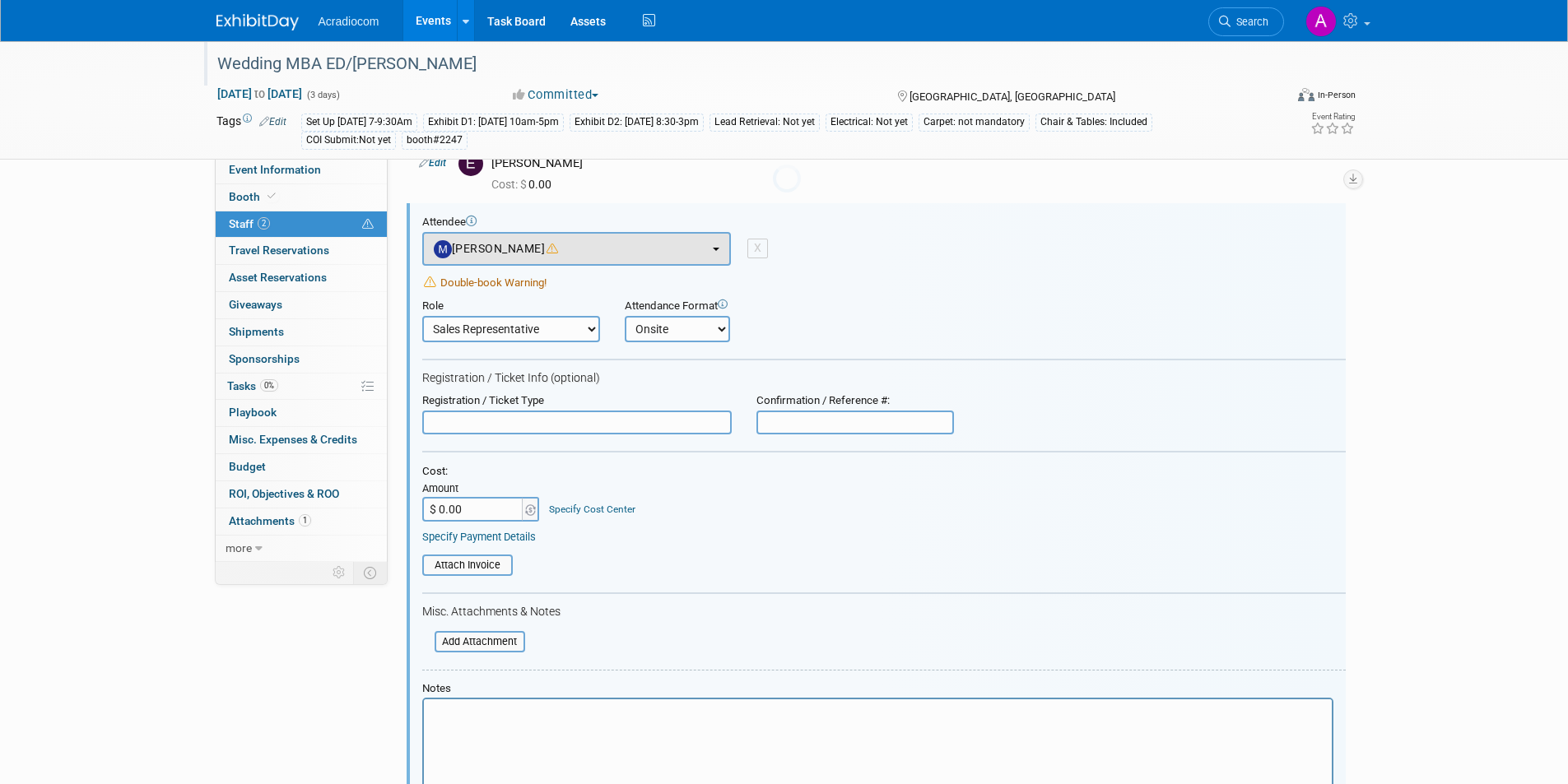
scroll to position [85, 0]
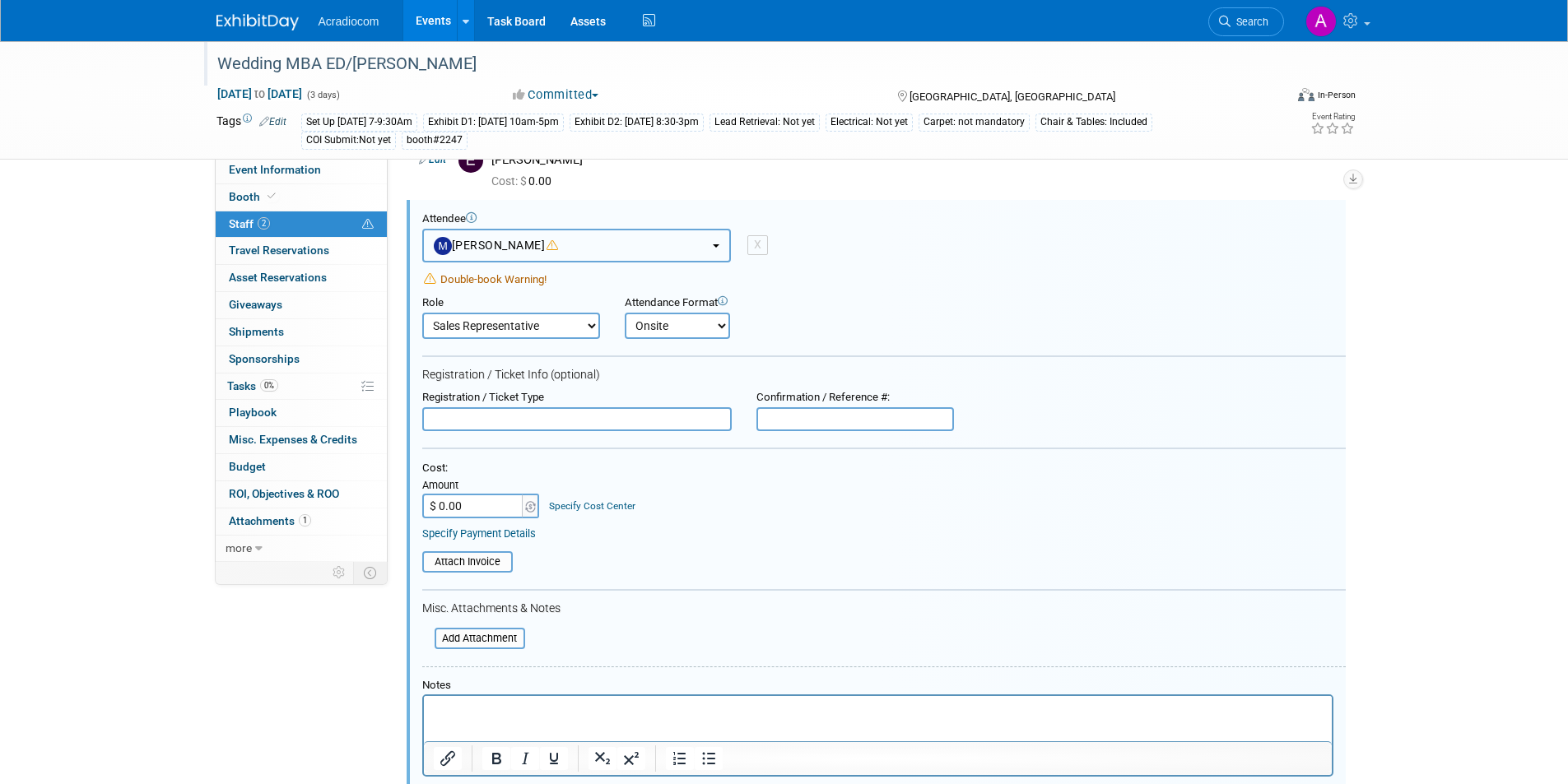
click at [548, 238] on span "Mike Pascuzzi" at bounding box center [497, 245] width 126 height 13
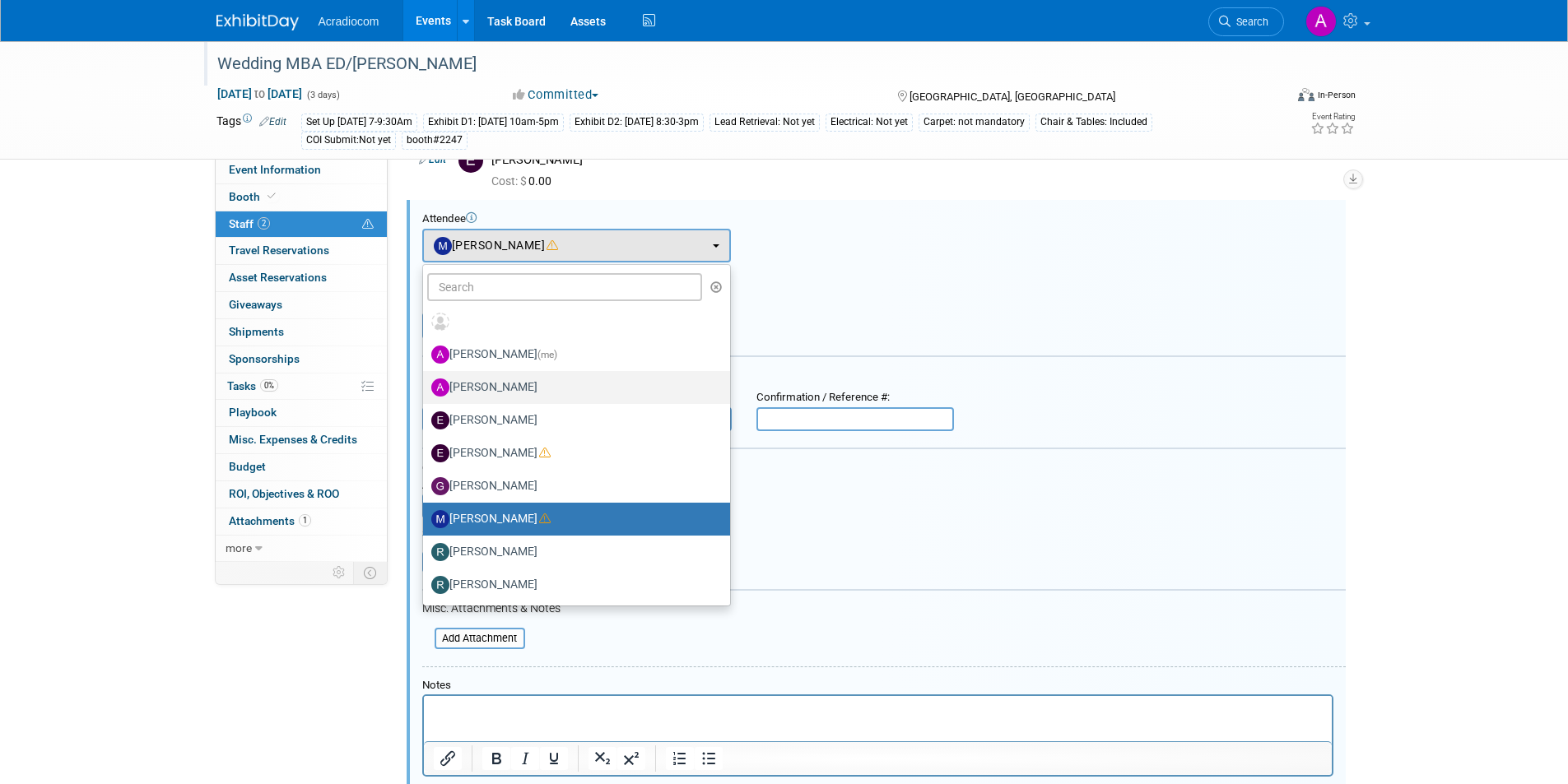
click at [527, 384] on label "[PERSON_NAME]" at bounding box center [572, 387] width 282 height 26
click at [426, 384] on input "[PERSON_NAME]" at bounding box center [420, 385] width 11 height 11
select select "14dd37f1-005a-4d60-9927-acbb83db71c4"
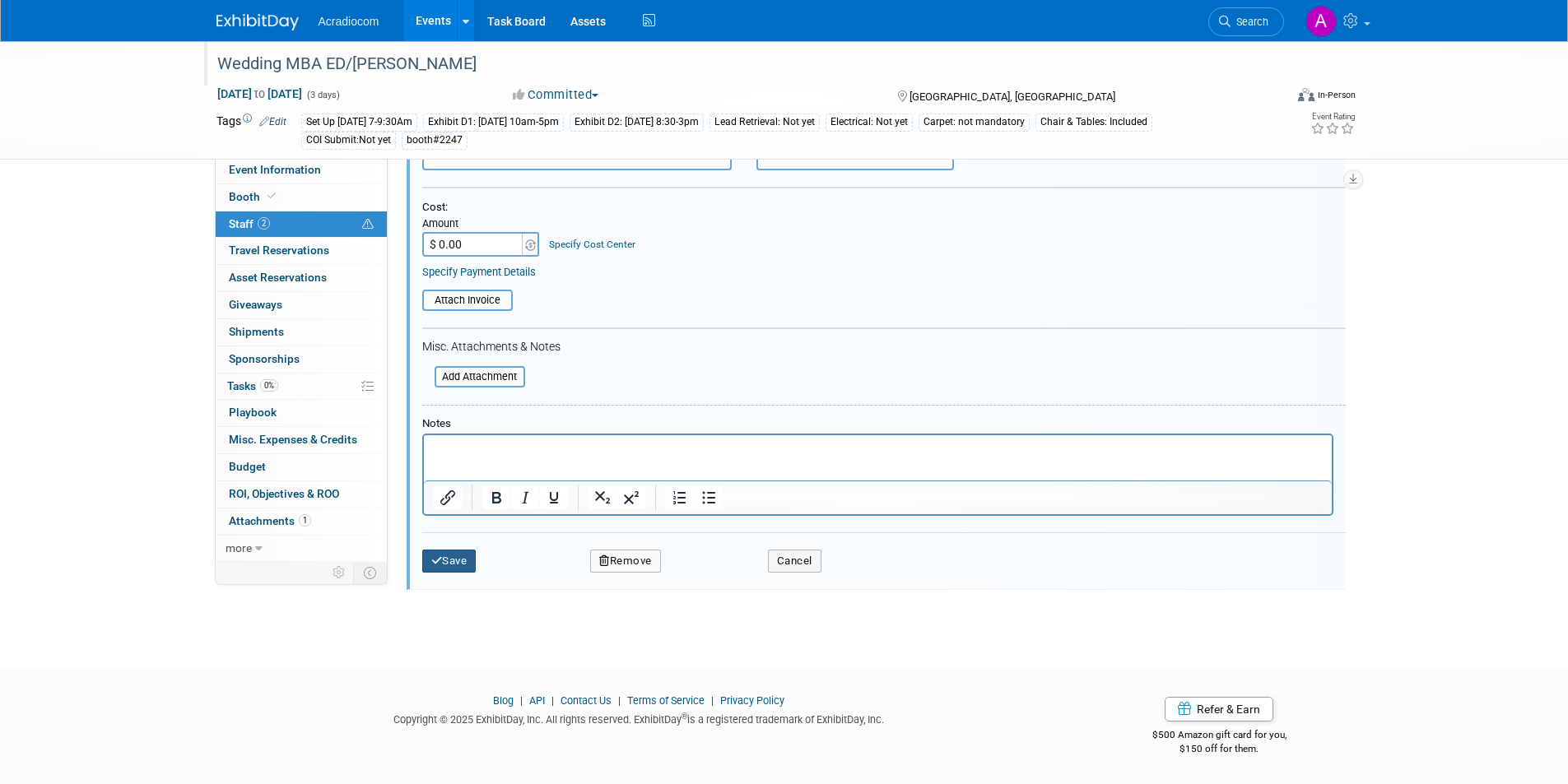
click at [455, 559] on button "Save" at bounding box center [449, 561] width 55 height 23
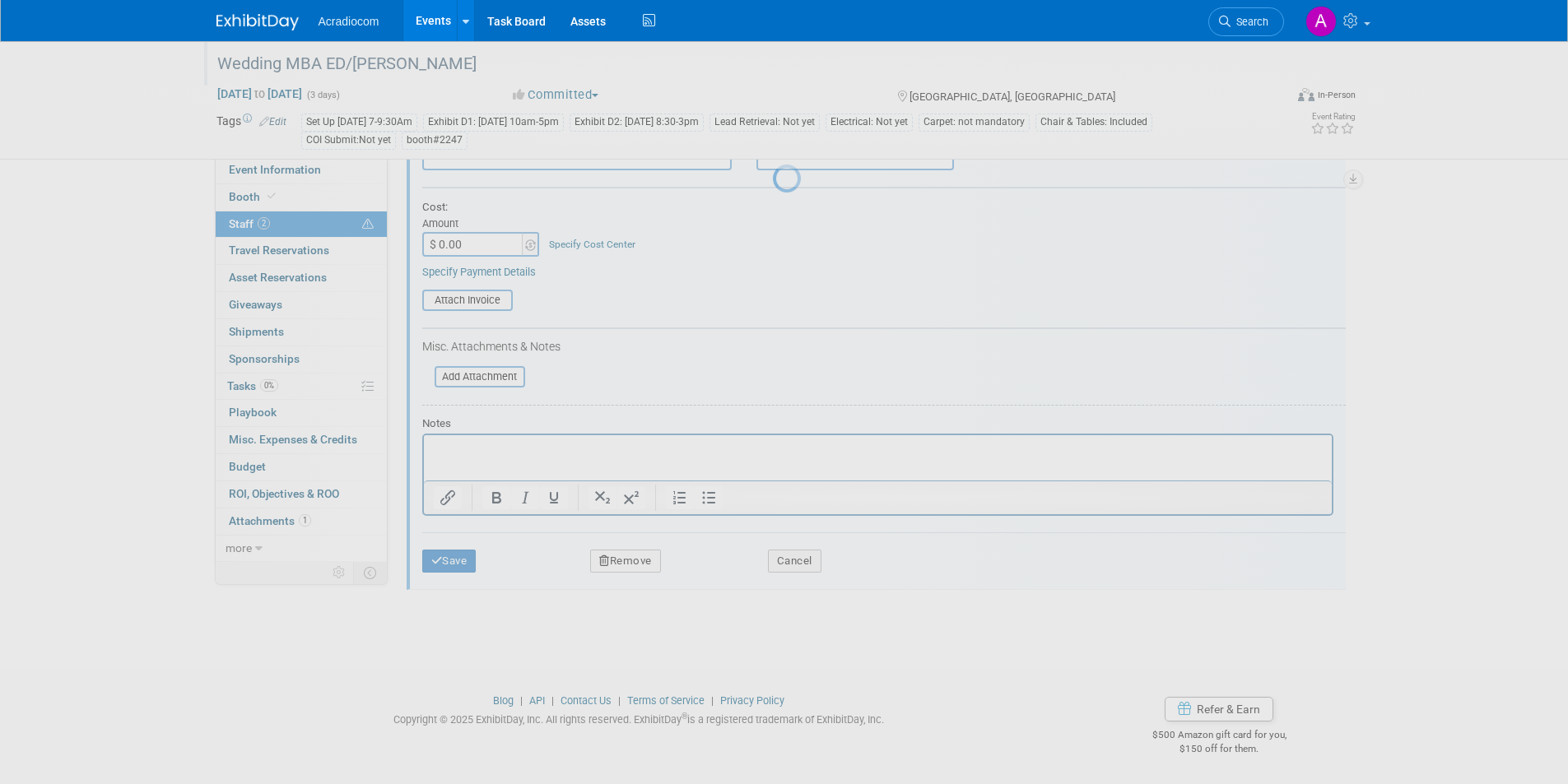
scroll to position [13, 0]
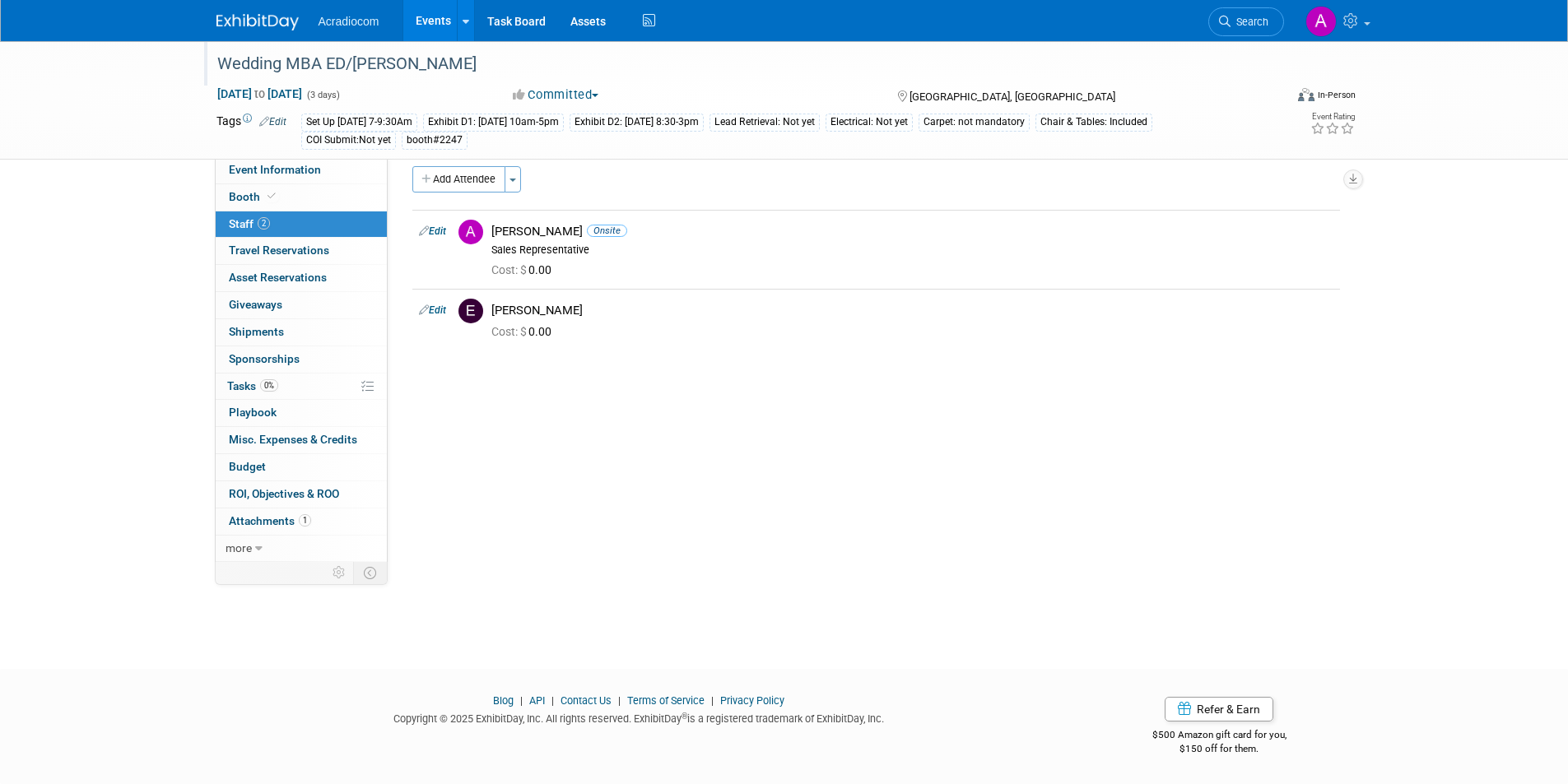
click at [427, 15] on link "Events" at bounding box center [433, 21] width 60 height 41
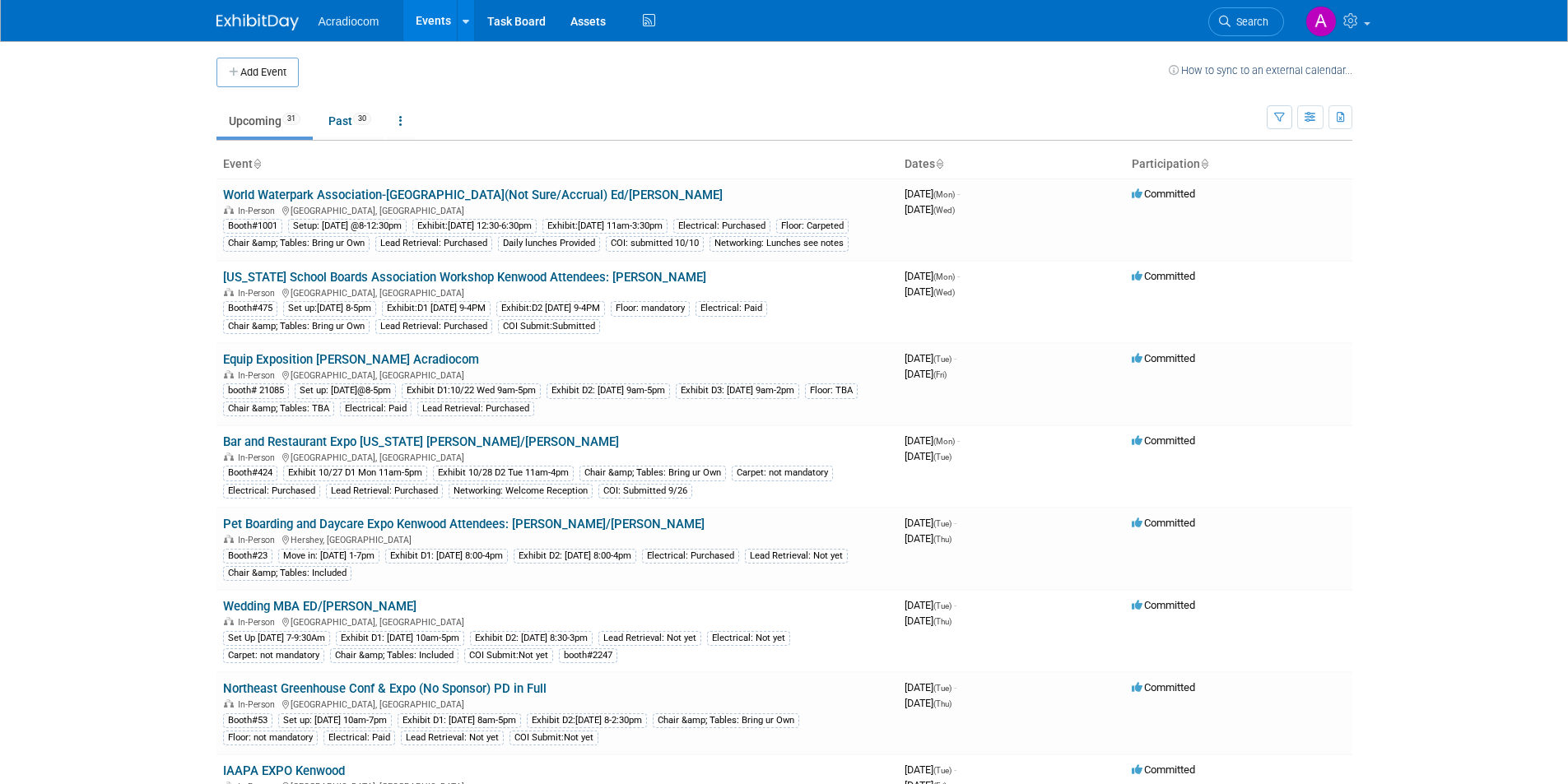
click at [1177, 66] on icon at bounding box center [1175, 70] width 13 height 10
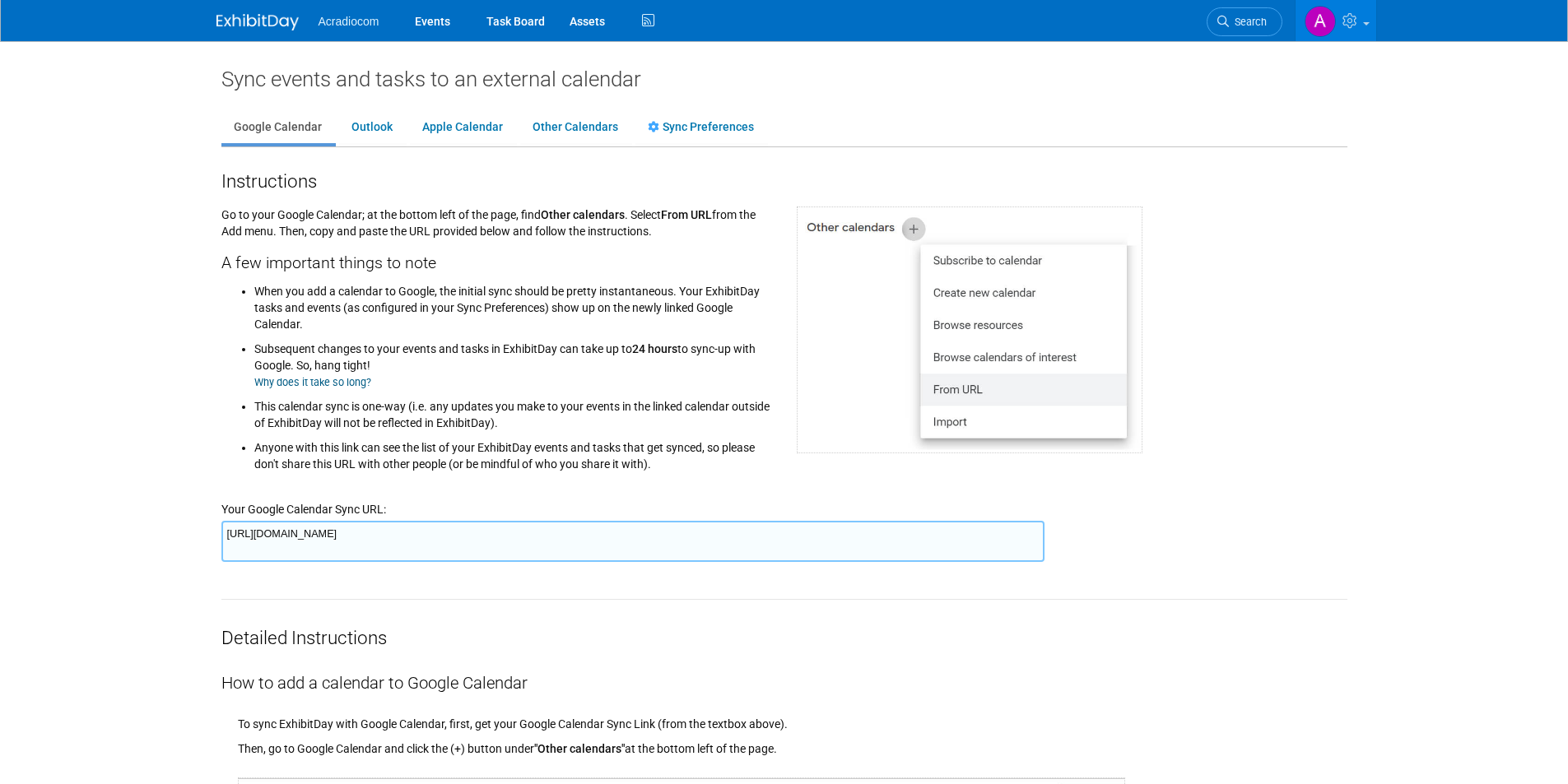
click at [668, 314] on li "When you add a calendar to Google, the initial sync should be pretty instantane…" at bounding box center [513, 306] width 517 height 54
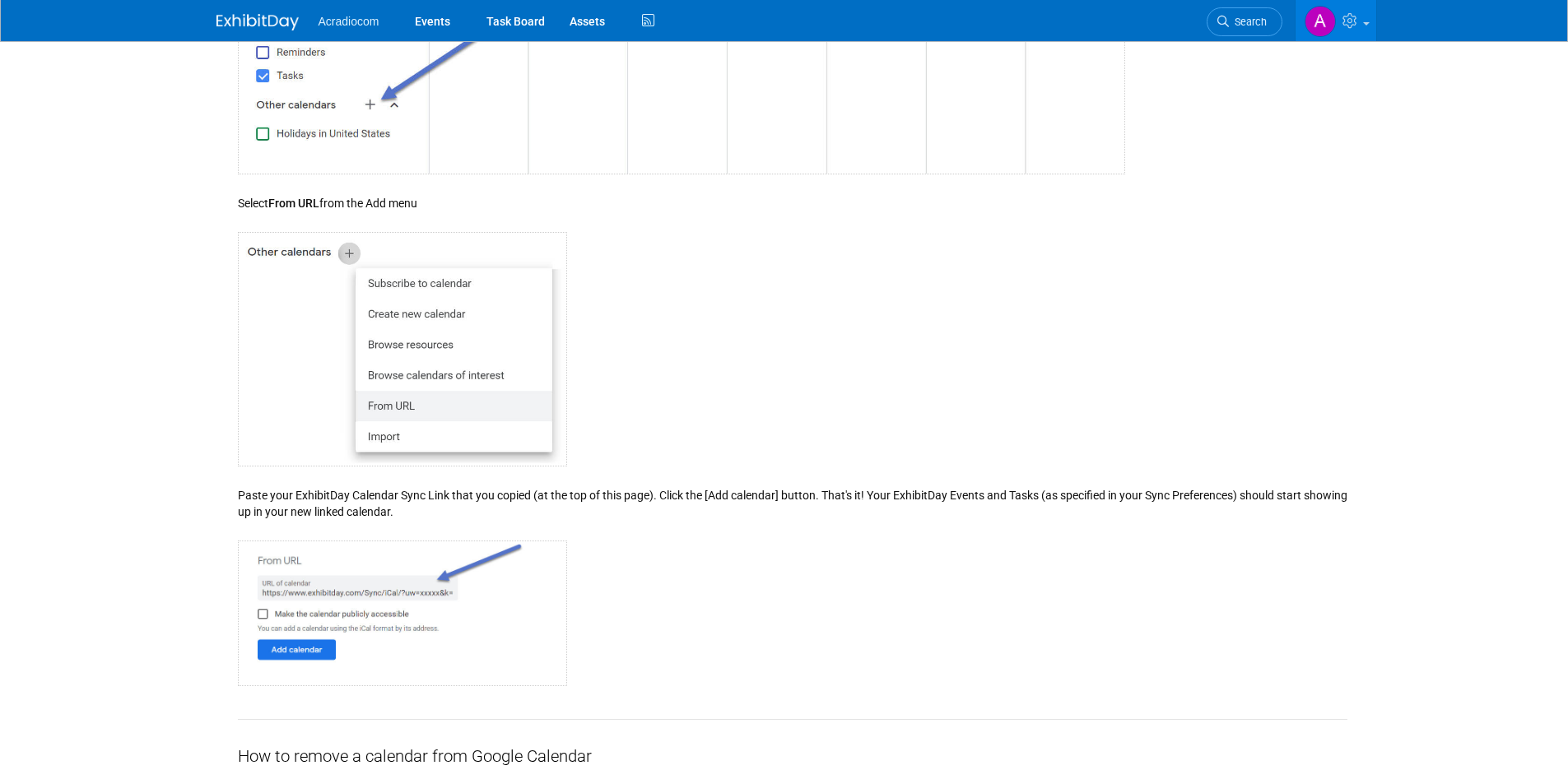
scroll to position [1151, 0]
click at [282, 30] on img at bounding box center [257, 22] width 82 height 16
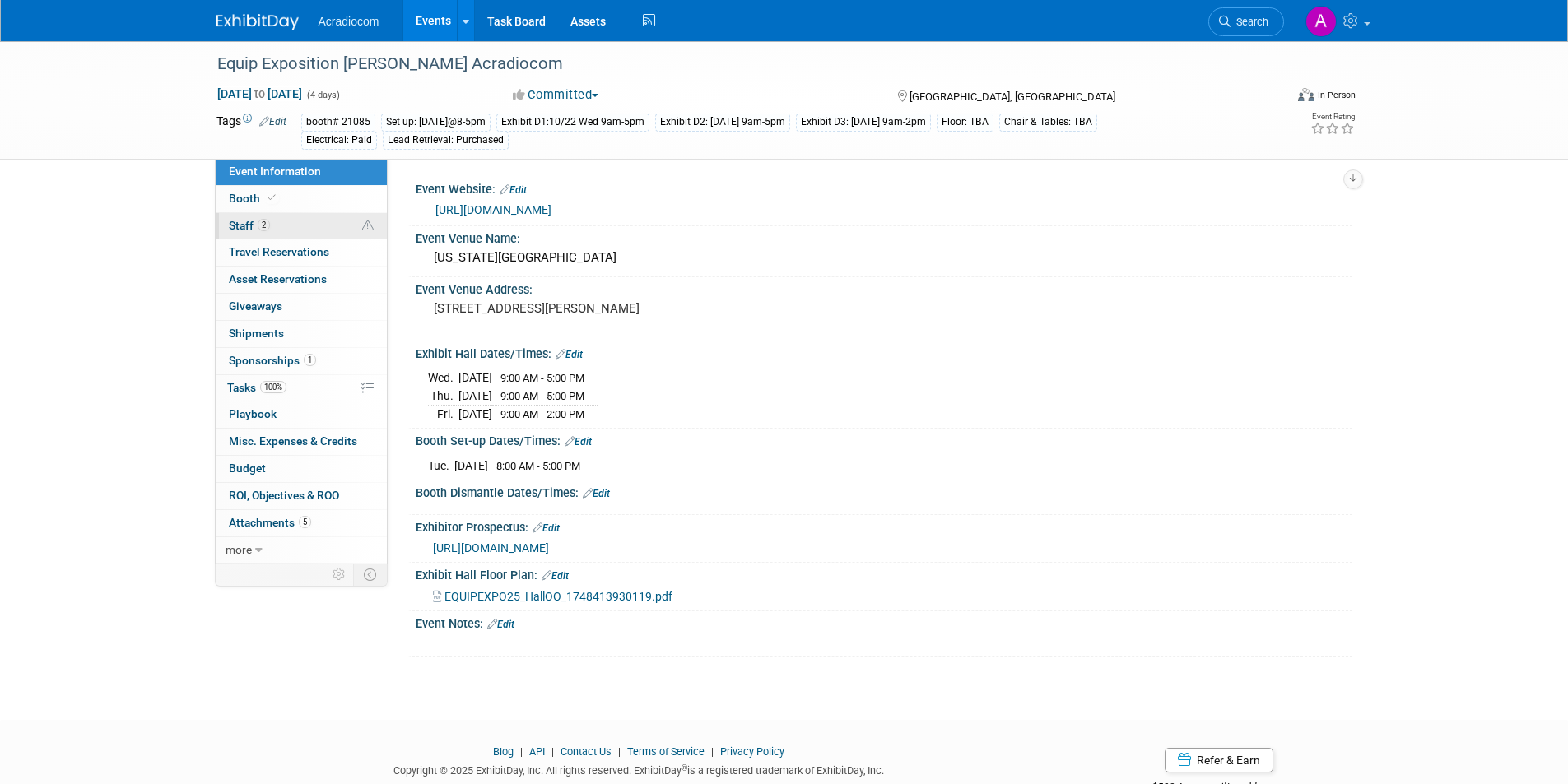
click at [282, 223] on link "2 Staff 2" at bounding box center [301, 226] width 171 height 26
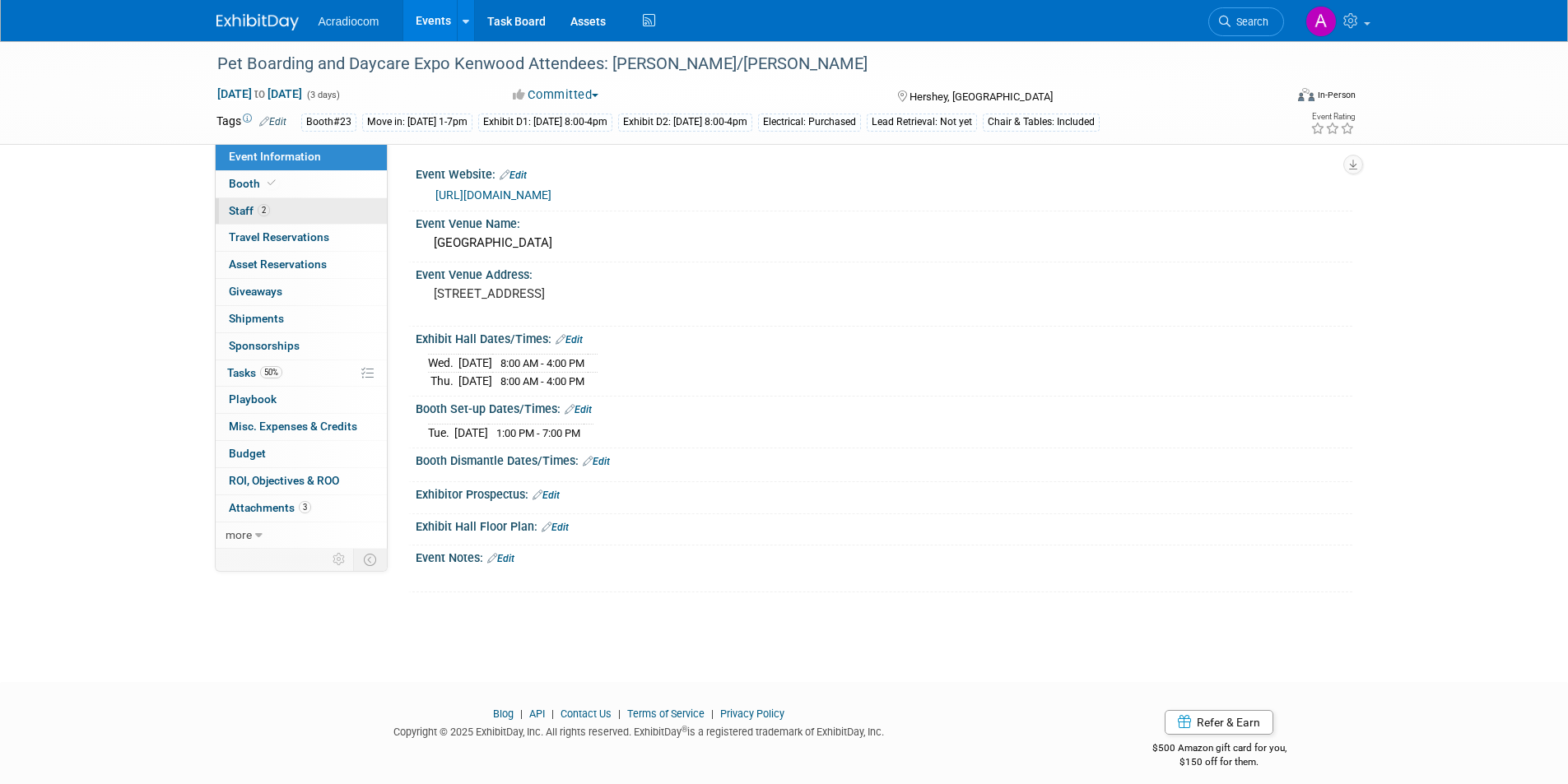
click at [296, 214] on link "2 Staff 2" at bounding box center [301, 211] width 171 height 26
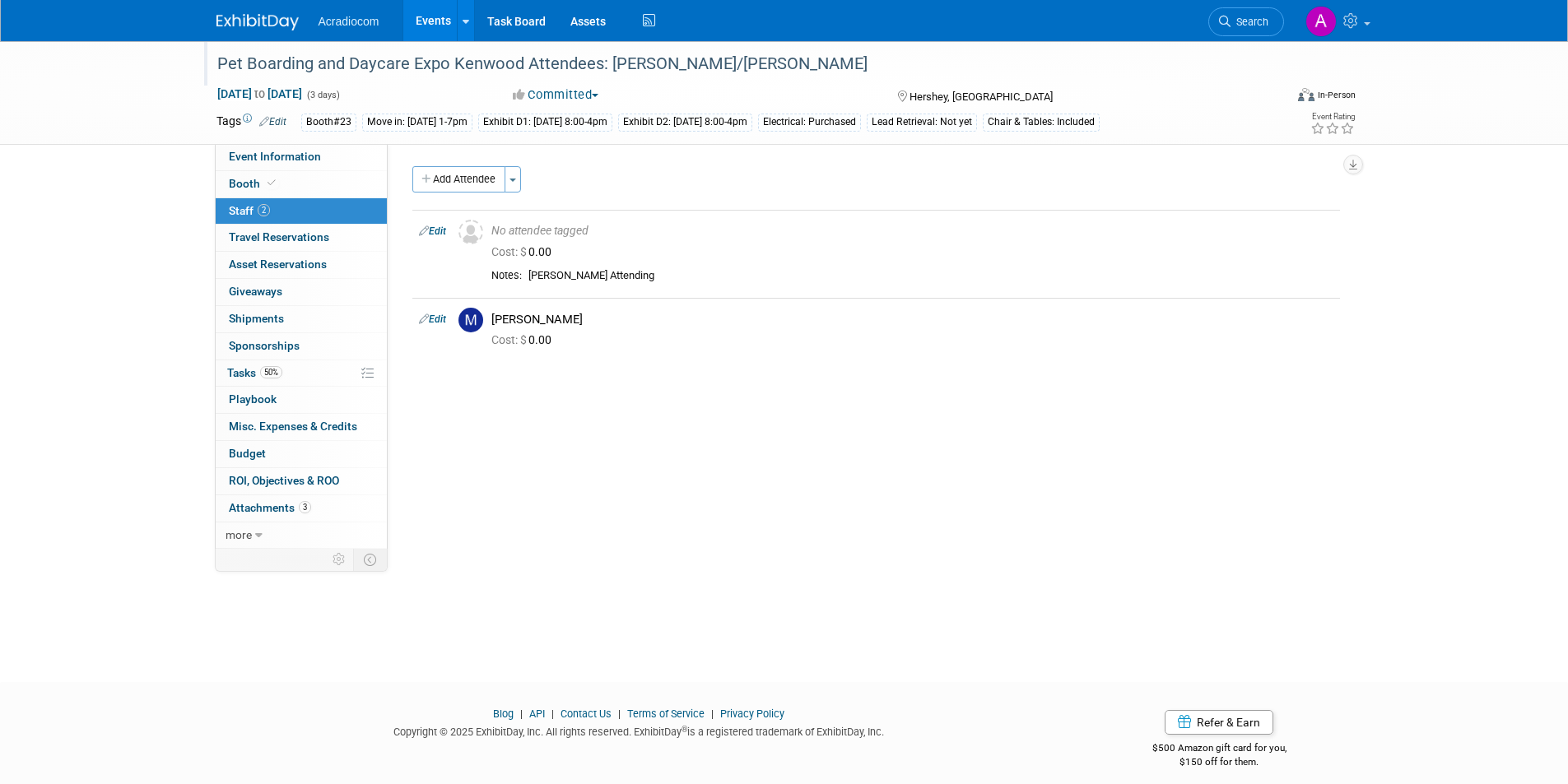
click at [759, 65] on div "Pet Boarding and Daycare Expo Kenwood Attendees: [PERSON_NAME]/[PERSON_NAME]" at bounding box center [735, 64] width 1048 height 30
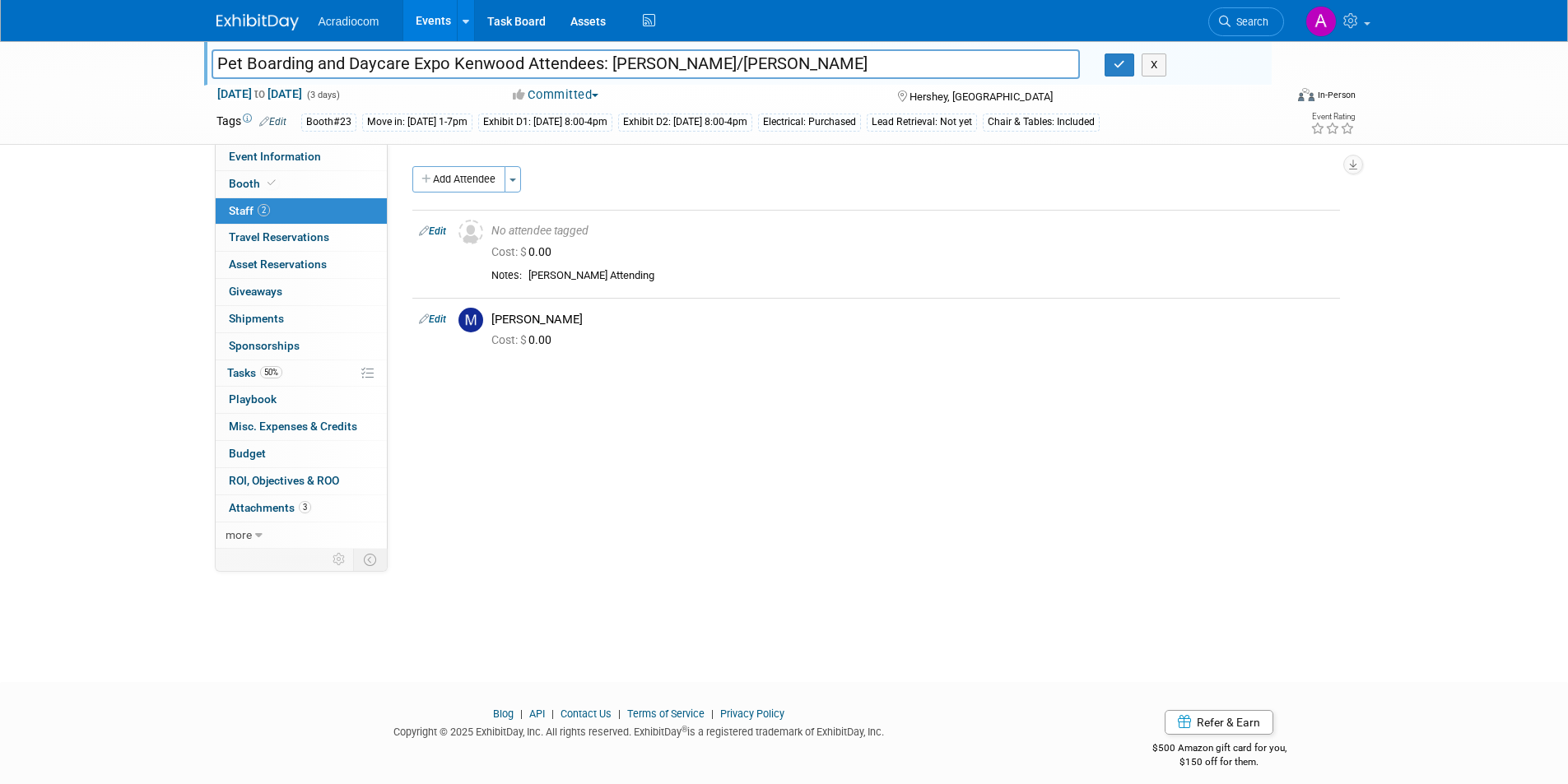
click at [683, 57] on input "Pet Boarding and Daycare Expo Kenwood Attendees: [PERSON_NAME]/[PERSON_NAME]" at bounding box center [645, 64] width 869 height 29
type input "Pet Boarding and Daycare Expo Kenwood Attendees: [PERSON_NAME]/[PERSON_NAME]"
click at [1120, 65] on icon "button" at bounding box center [1119, 65] width 12 height 11
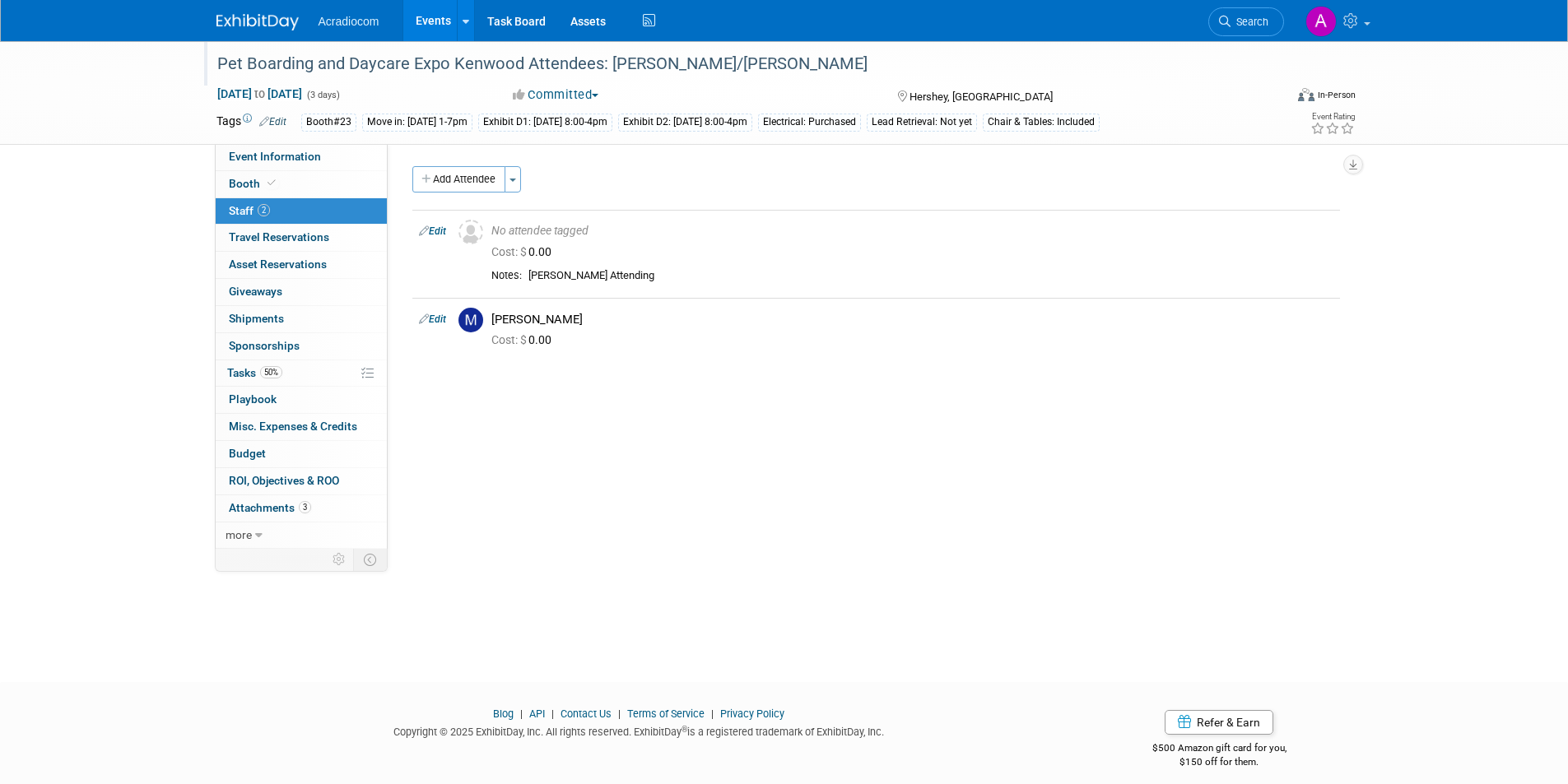
click at [607, 461] on div "Event Website: Edit [URL][DOMAIN_NAME] Event Venue Name: [GEOGRAPHIC_DATA] Even…" at bounding box center [870, 347] width 965 height 405
